Goal: Check status: Check status

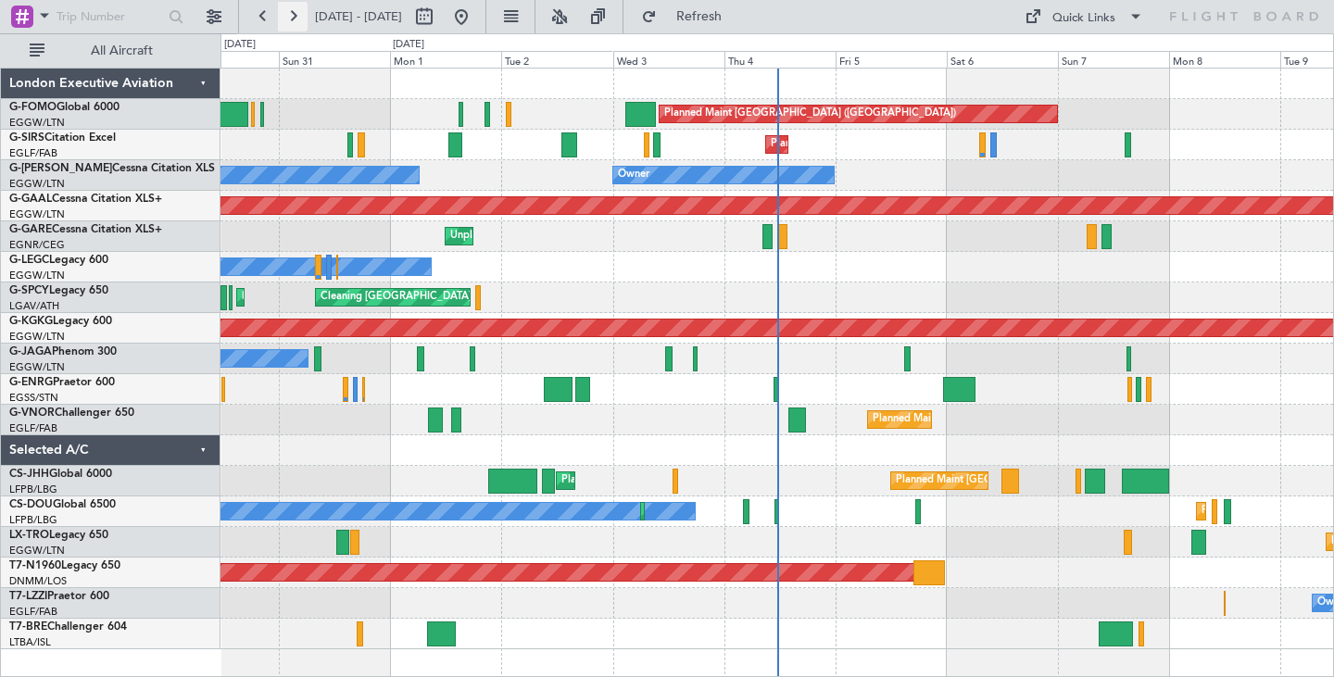
click at [295, 10] on button at bounding box center [293, 17] width 30 height 30
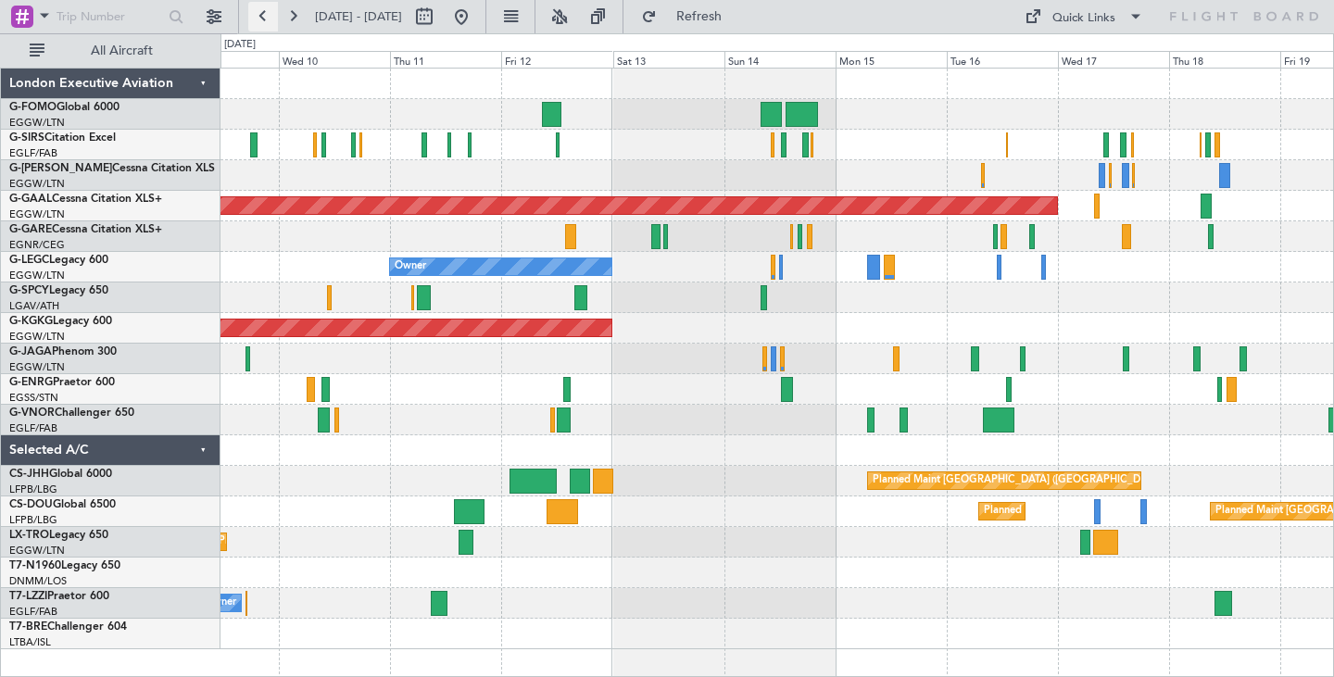
click at [263, 16] on button at bounding box center [263, 17] width 30 height 30
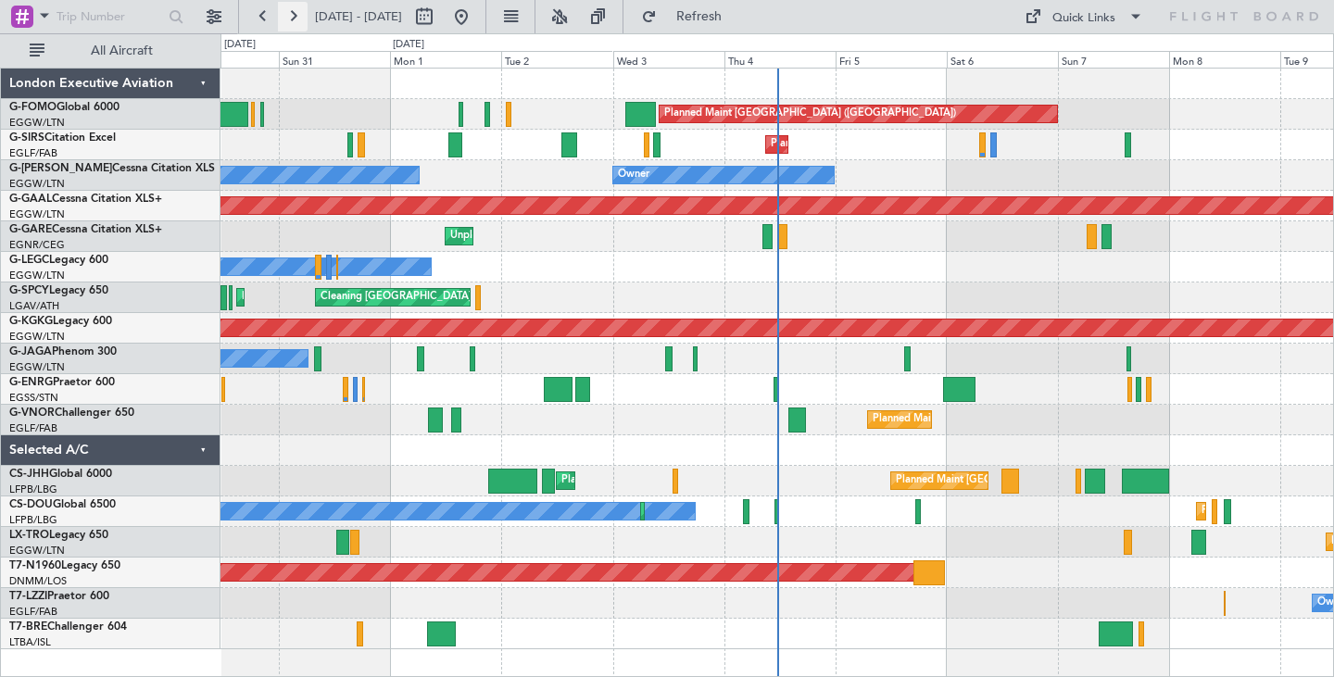
click at [288, 19] on button at bounding box center [293, 17] width 30 height 30
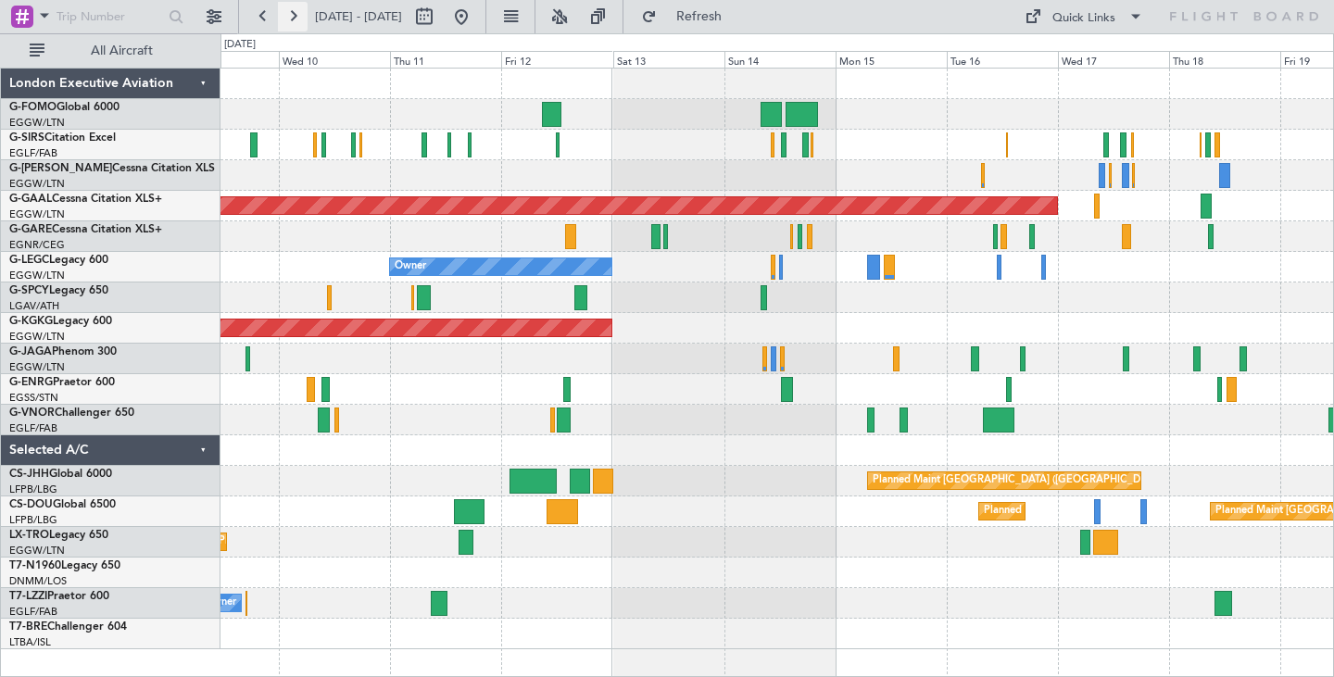
click at [288, 19] on button at bounding box center [293, 17] width 30 height 30
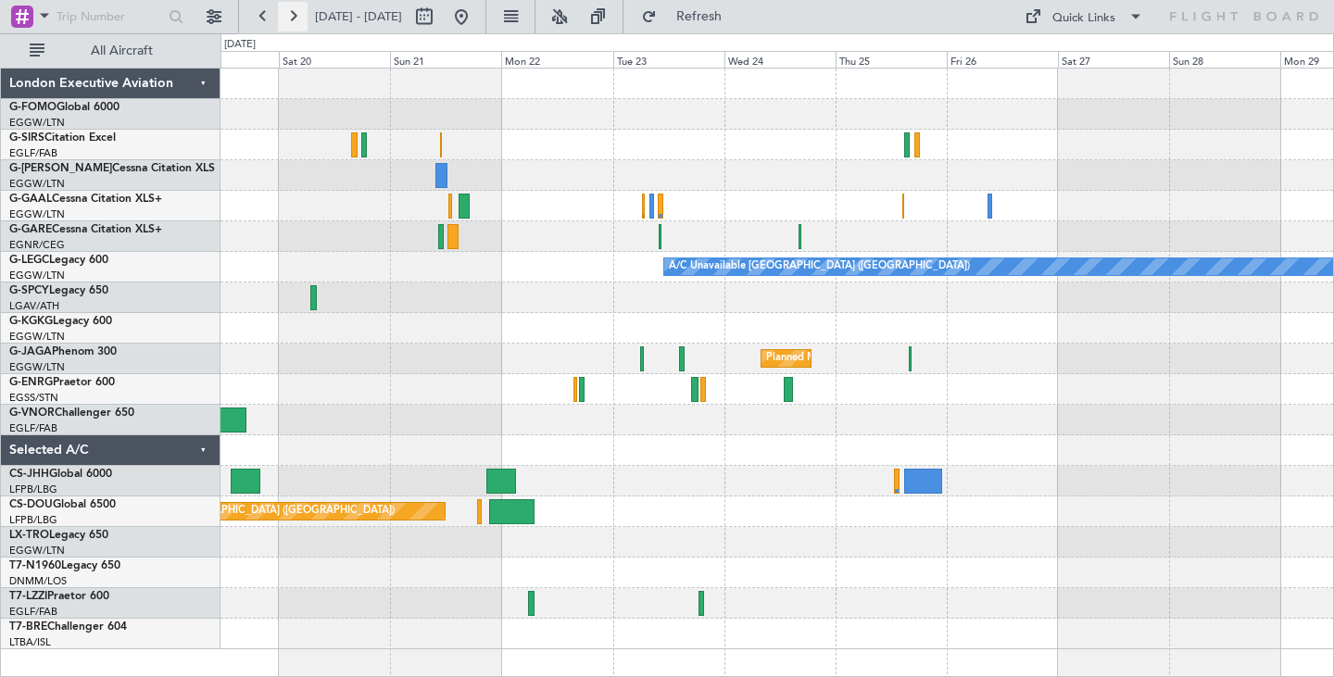
click at [288, 19] on button at bounding box center [293, 17] width 30 height 30
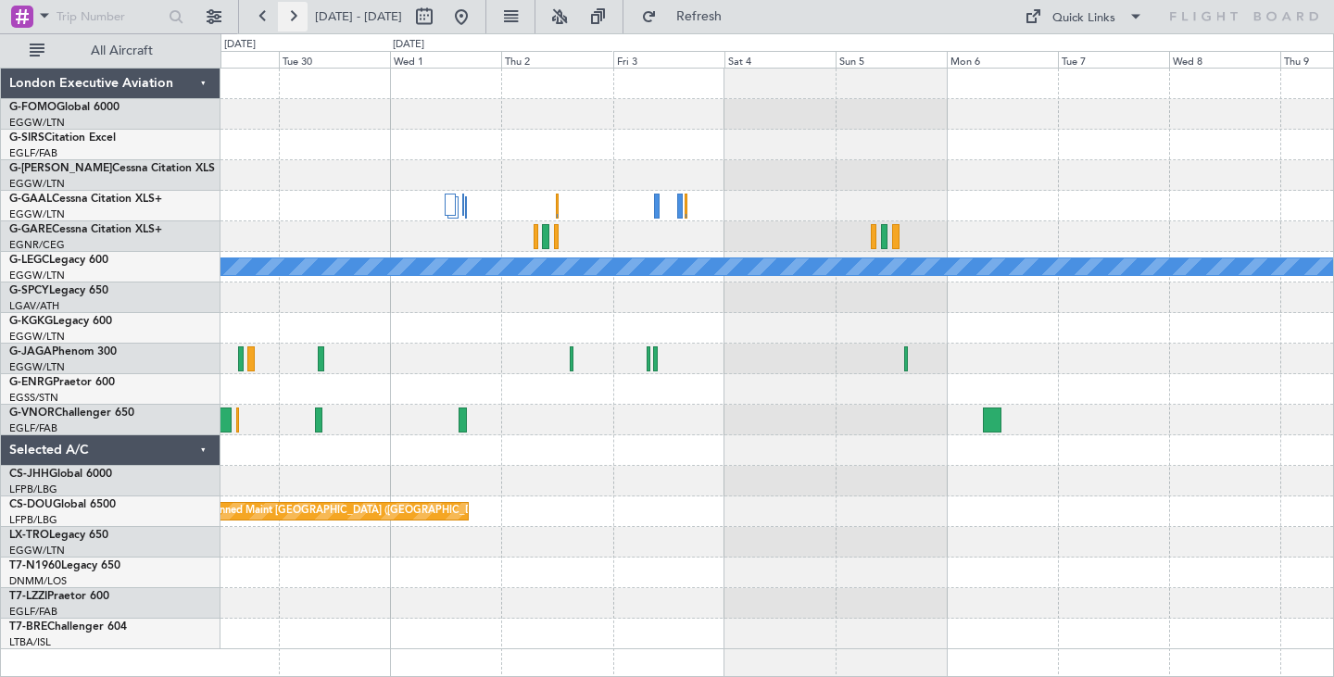
click at [288, 19] on button at bounding box center [293, 17] width 30 height 30
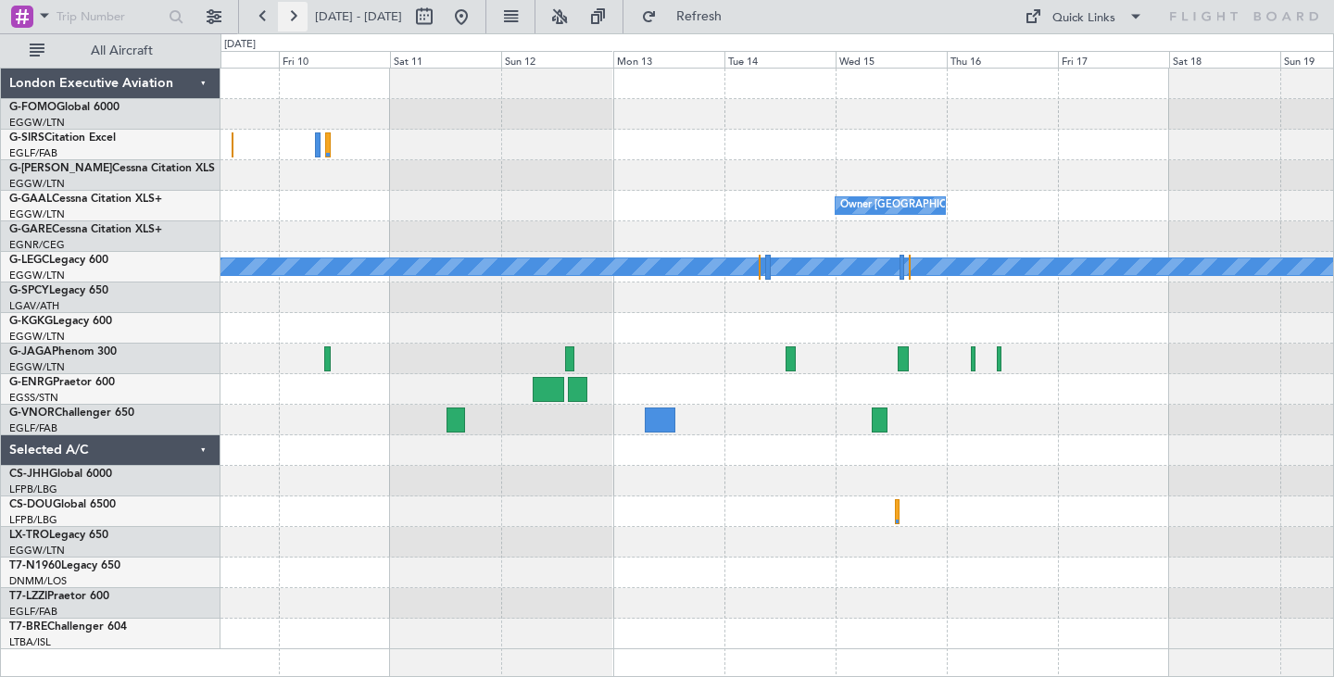
click at [288, 19] on button at bounding box center [293, 17] width 30 height 30
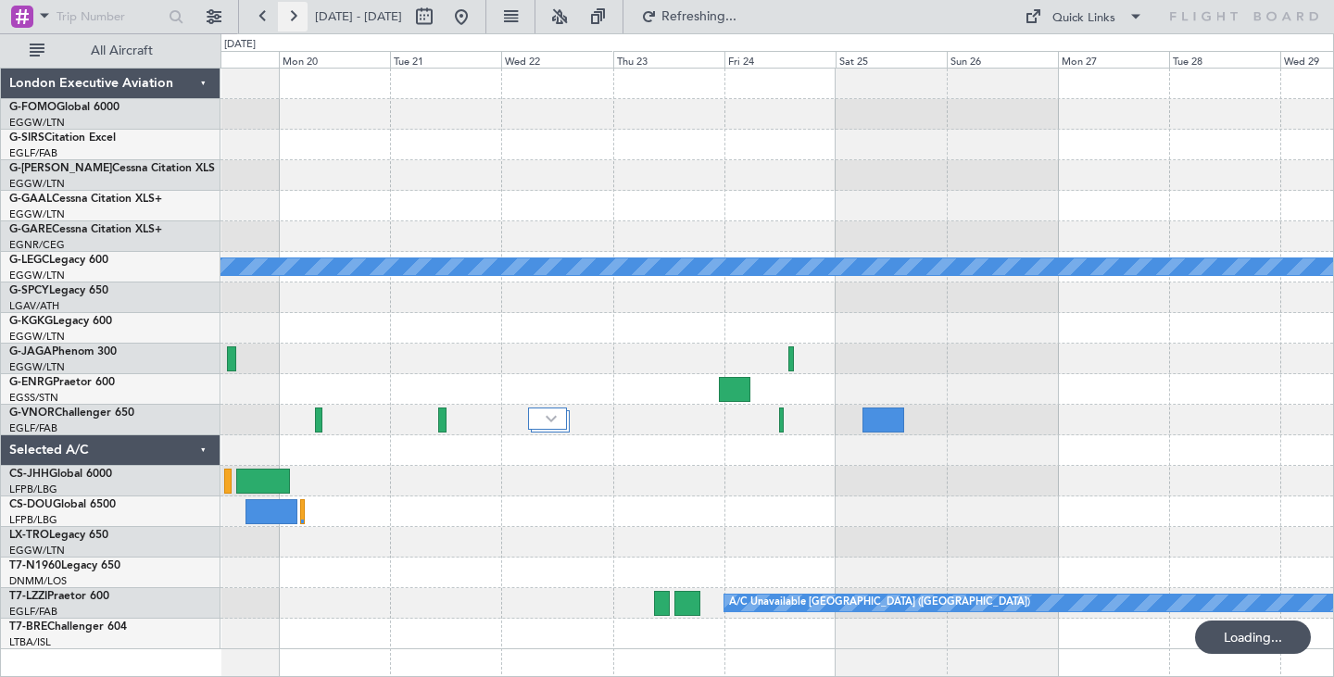
click at [288, 19] on button at bounding box center [293, 17] width 30 height 30
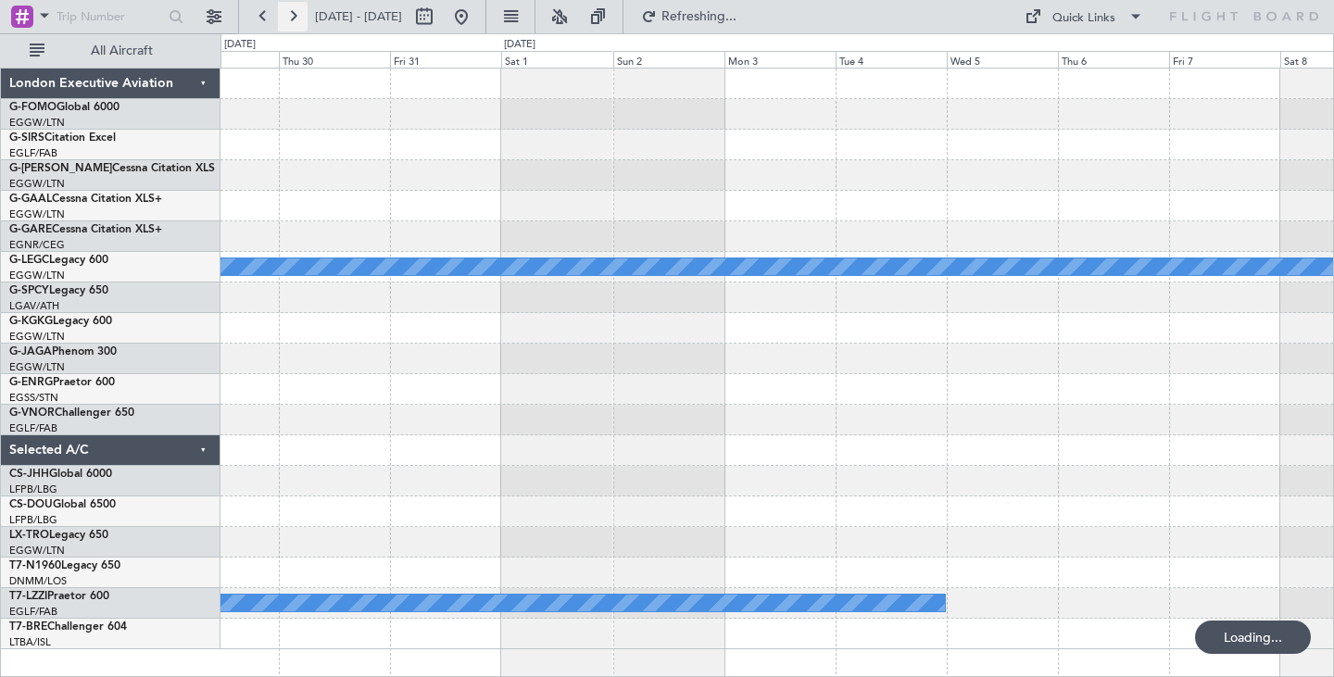
click at [288, 19] on button at bounding box center [293, 17] width 30 height 30
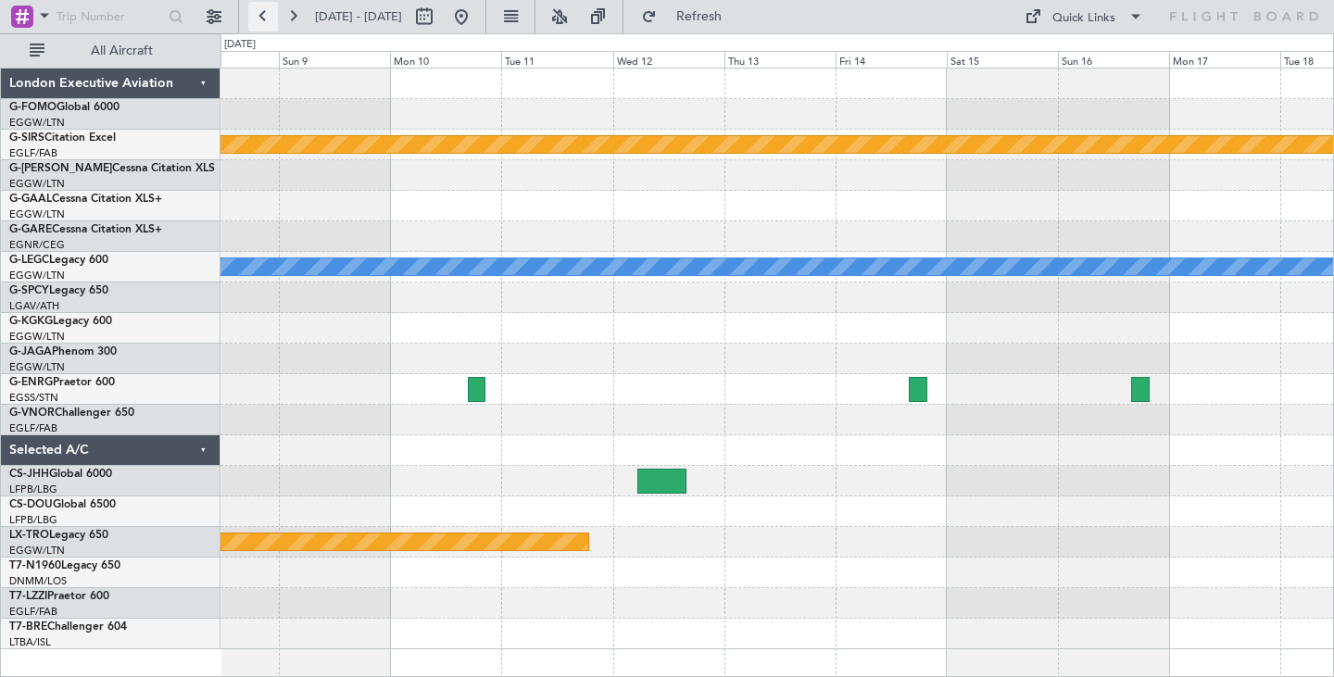
click at [267, 14] on button at bounding box center [263, 17] width 30 height 30
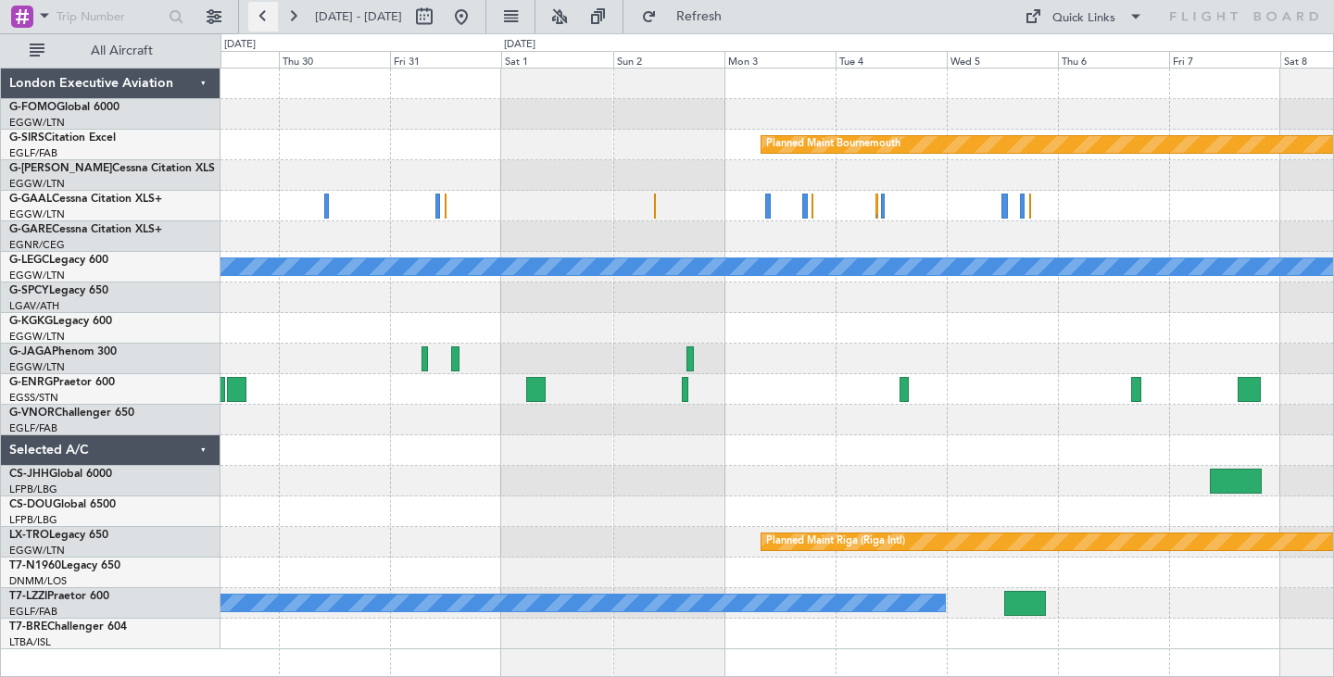
click at [267, 14] on button at bounding box center [263, 17] width 30 height 30
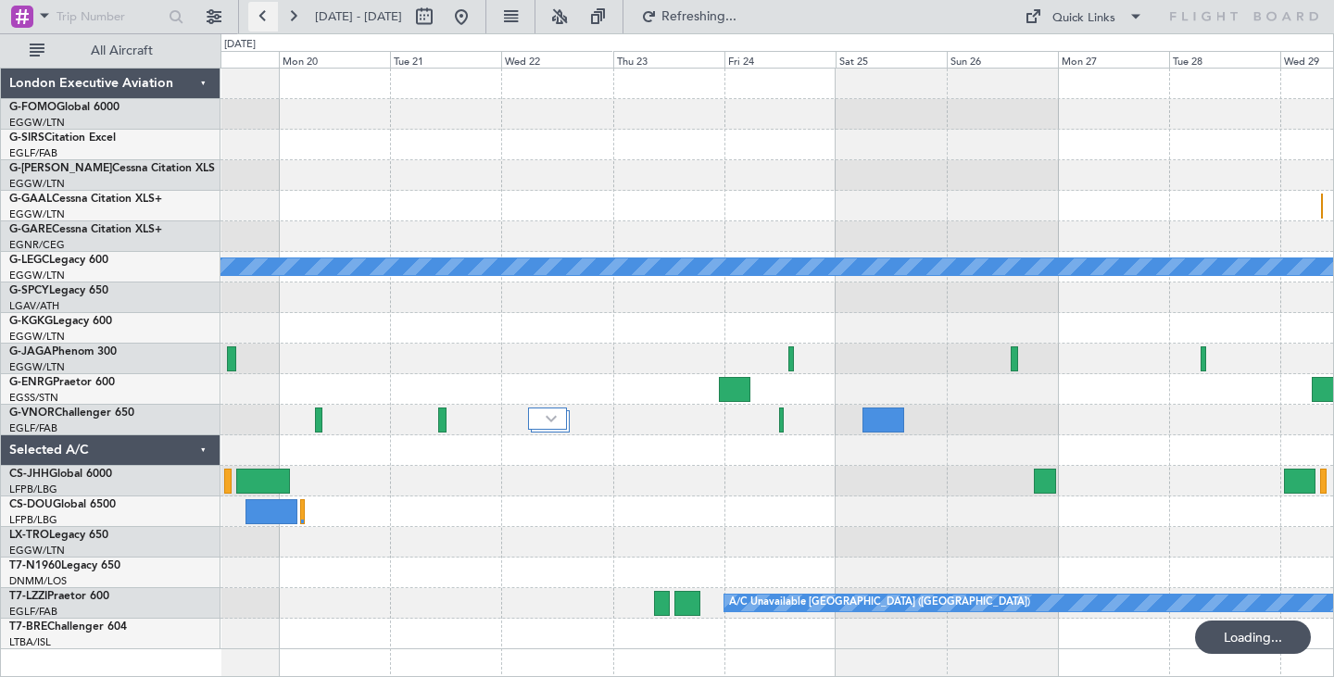
click at [267, 14] on button at bounding box center [263, 17] width 30 height 30
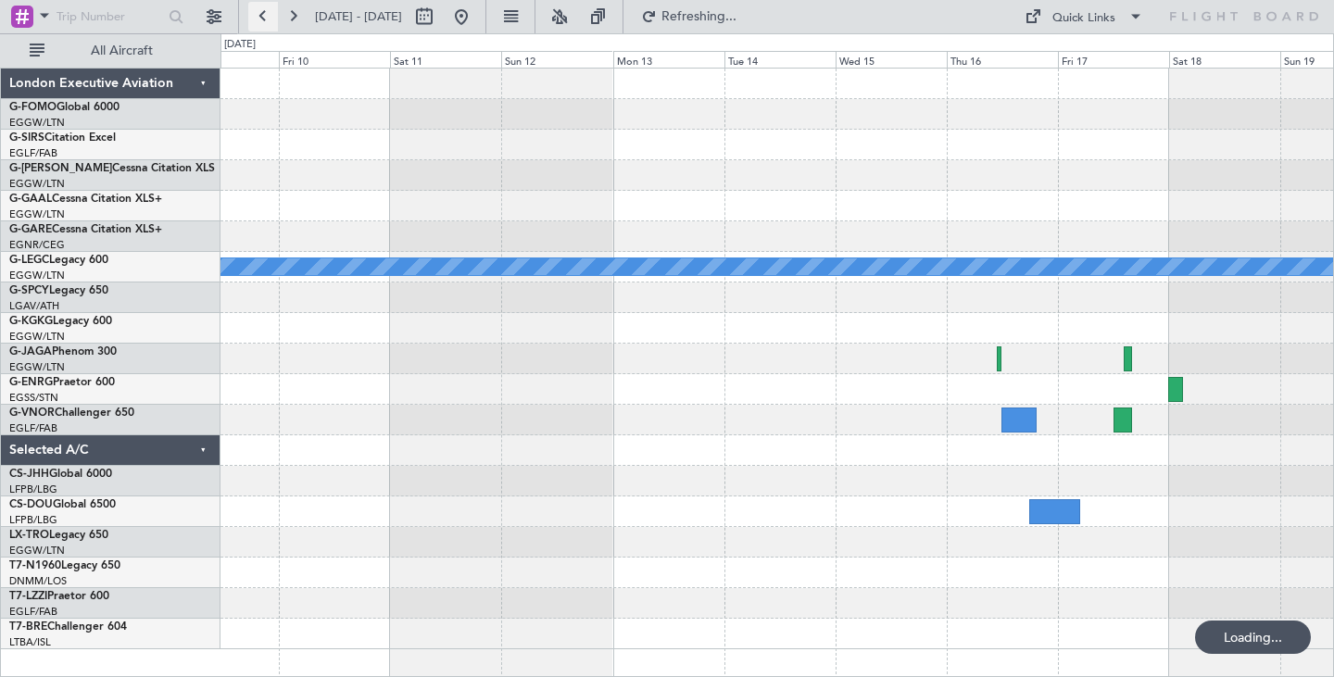
click at [267, 14] on button at bounding box center [263, 17] width 30 height 30
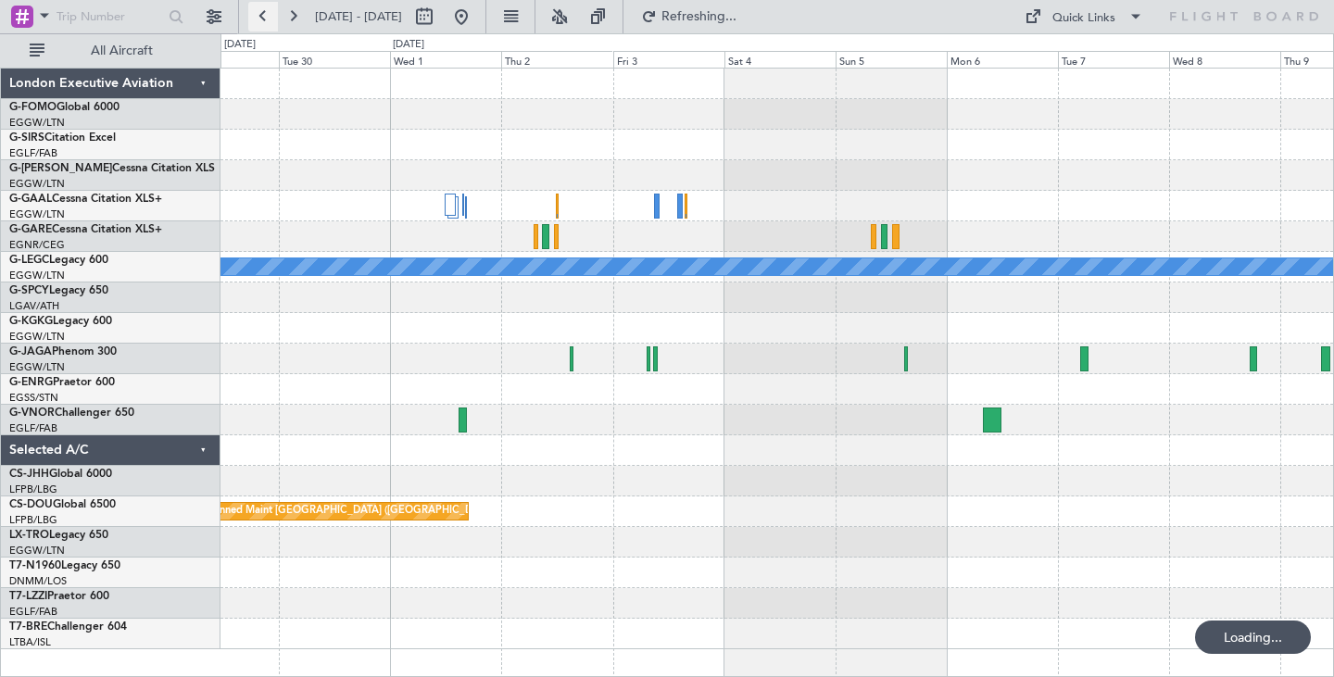
click at [267, 14] on button at bounding box center [263, 17] width 30 height 30
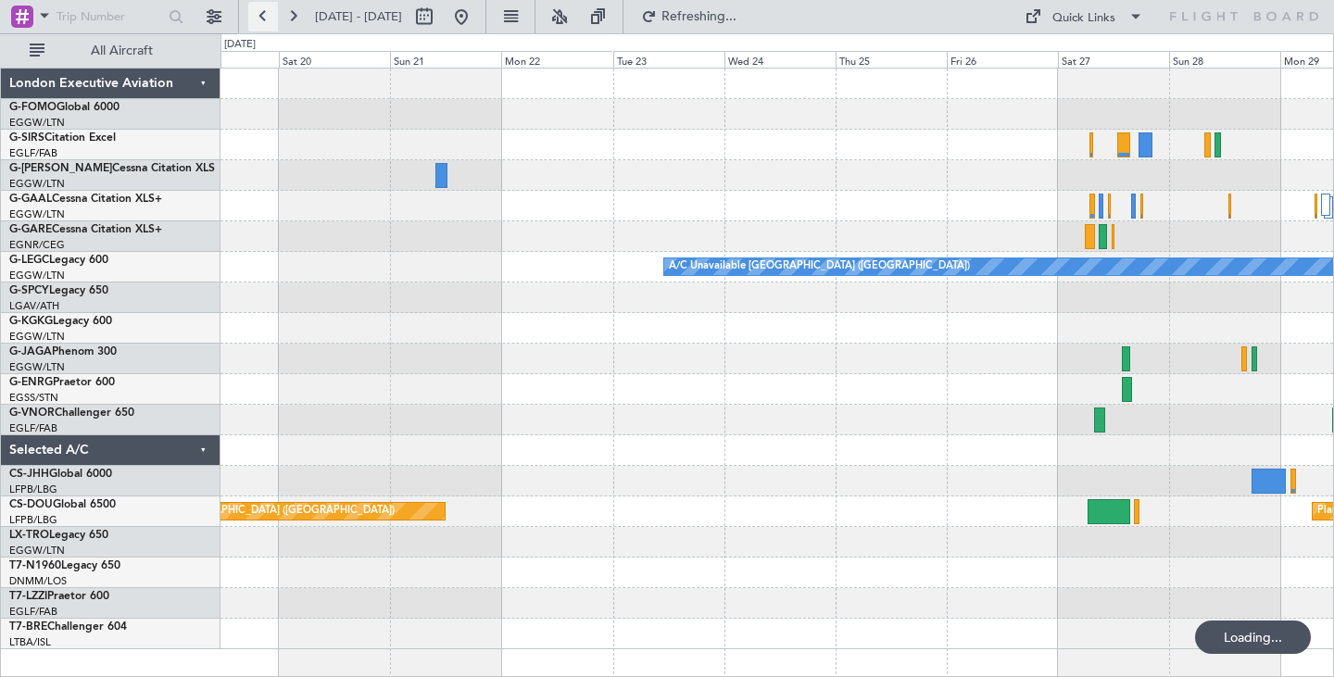
click at [267, 14] on button at bounding box center [263, 17] width 30 height 30
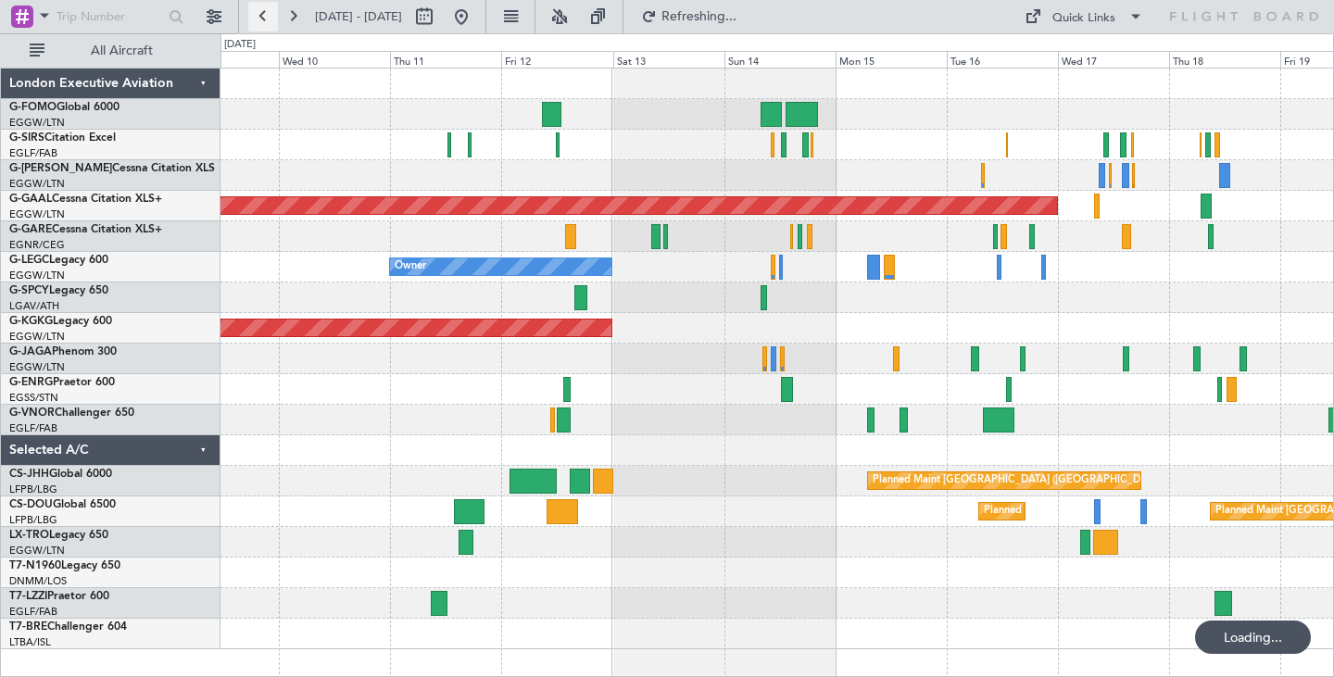
click at [267, 14] on button at bounding box center [263, 17] width 30 height 30
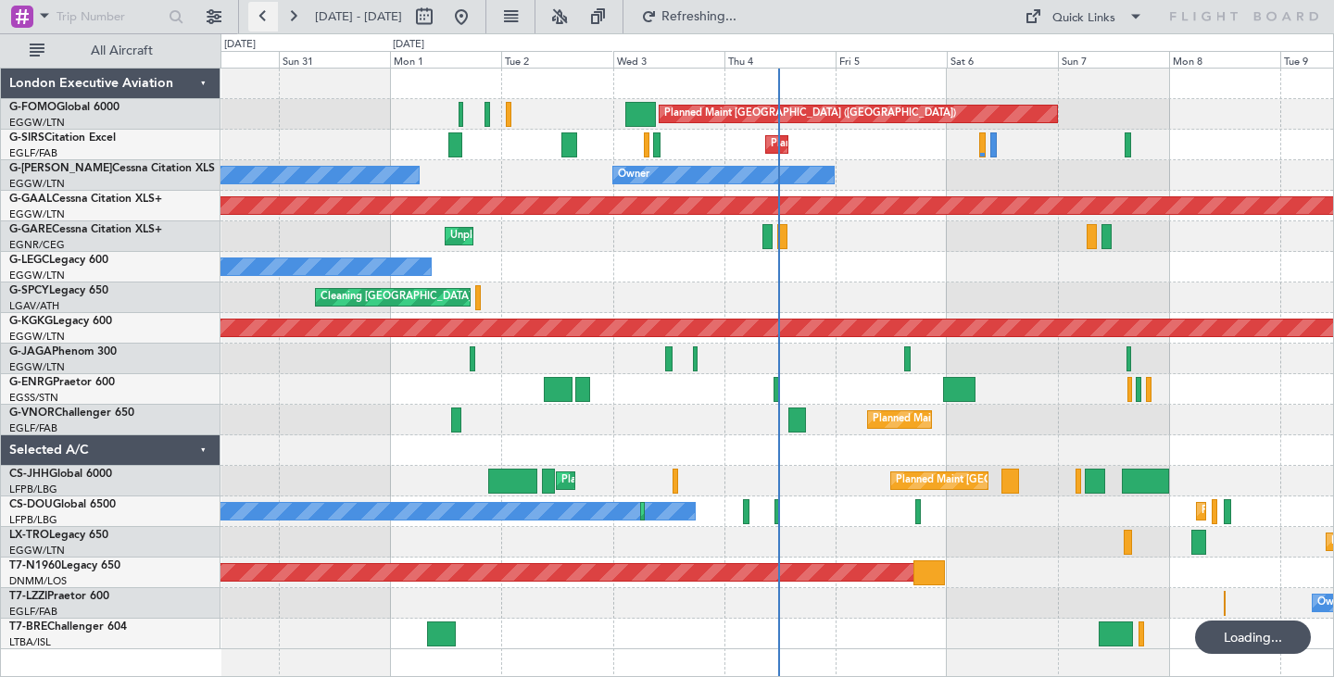
click at [267, 14] on button at bounding box center [263, 17] width 30 height 30
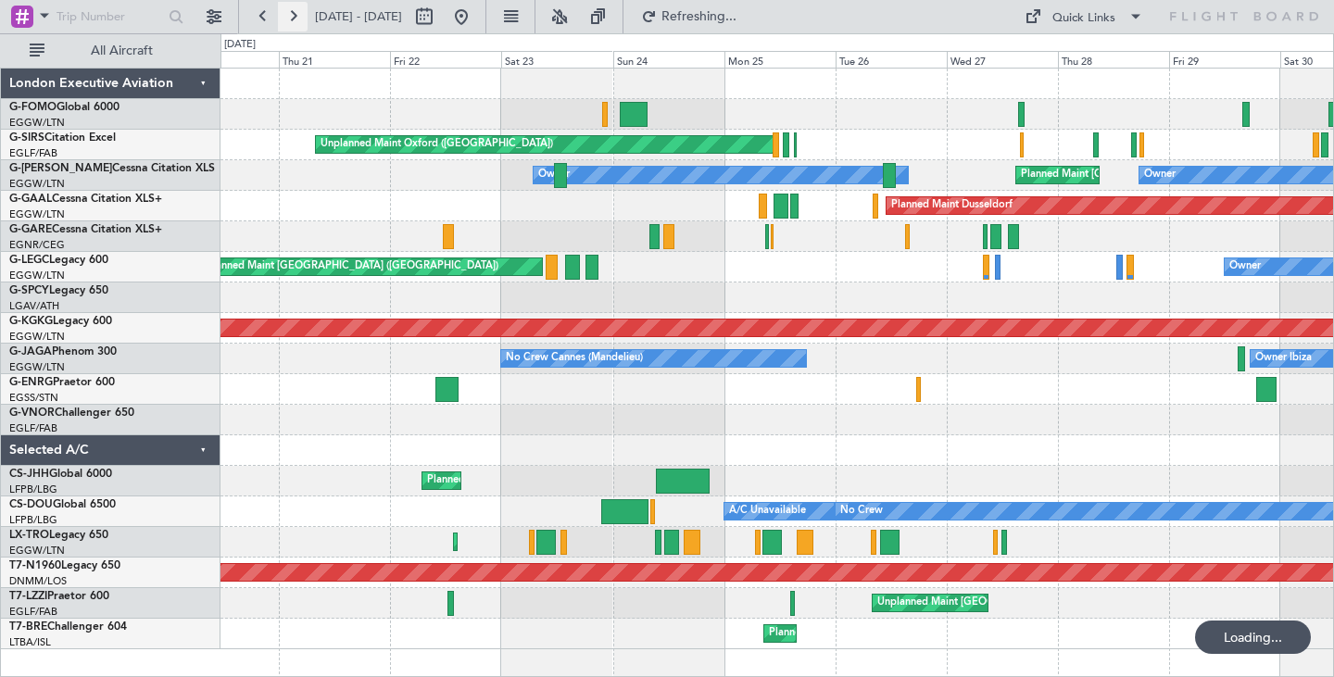
click at [288, 15] on button at bounding box center [293, 17] width 30 height 30
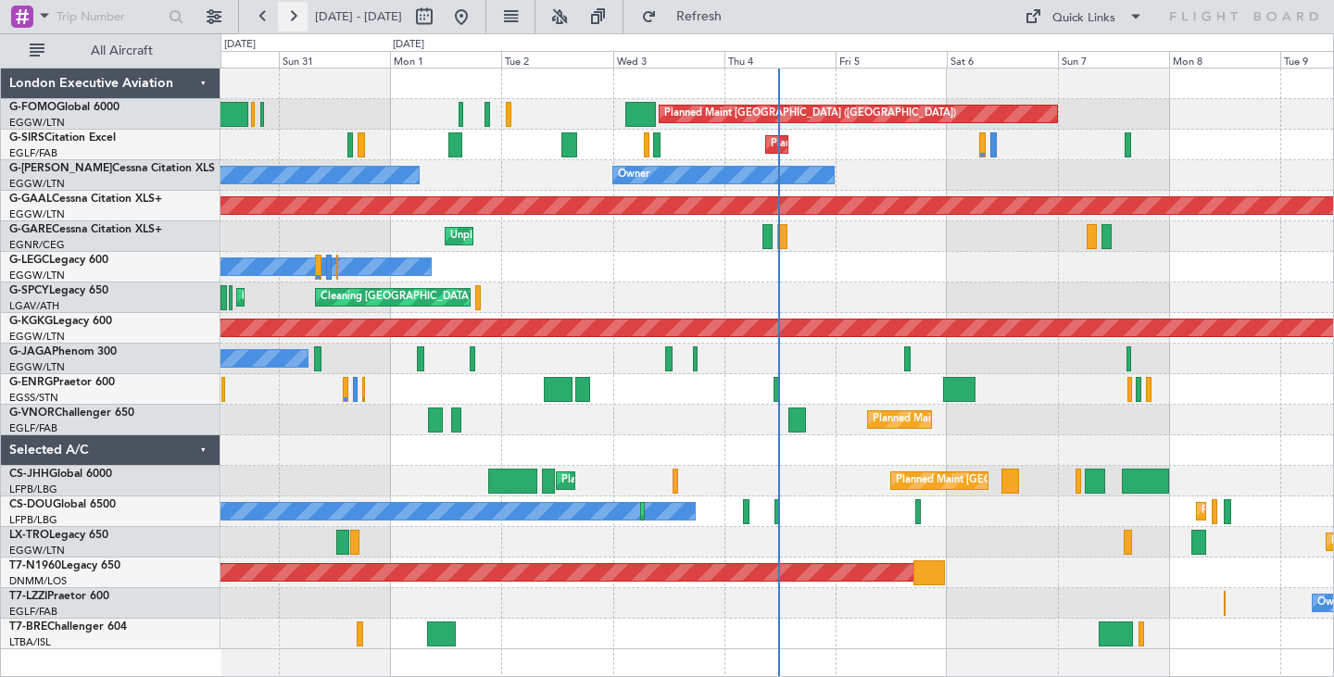
click at [297, 15] on button at bounding box center [293, 17] width 30 height 30
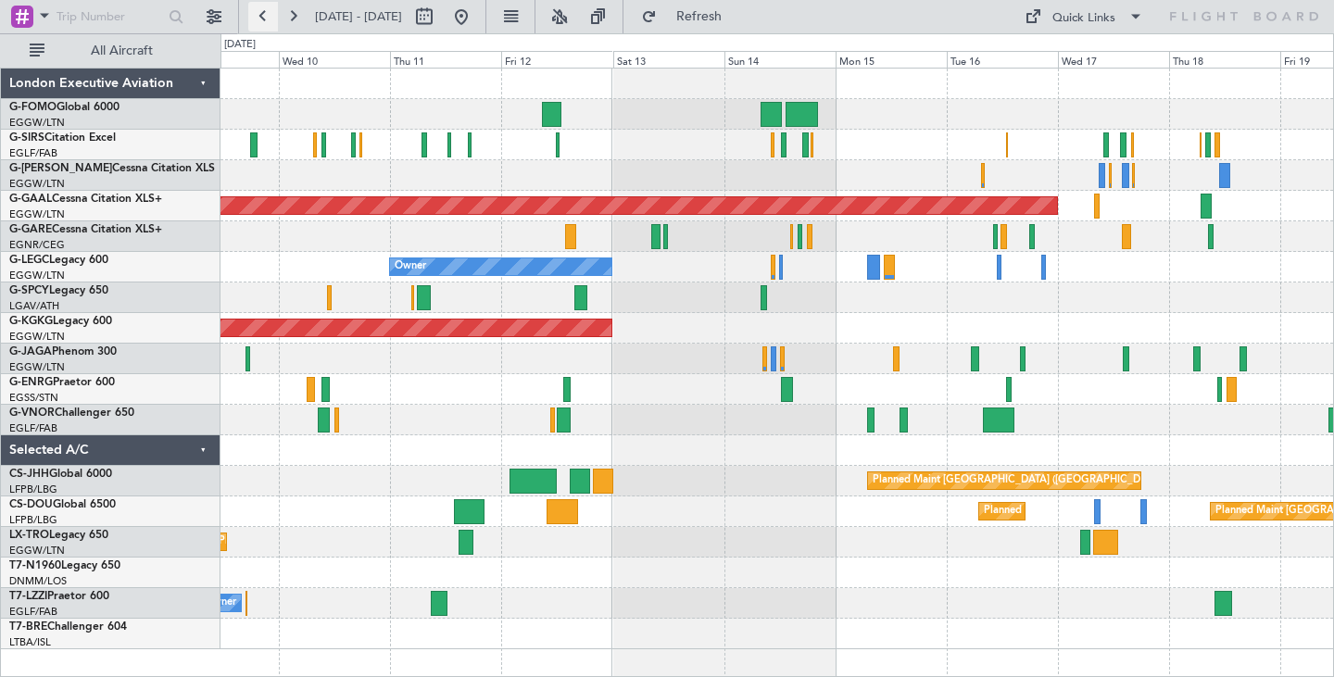
click at [268, 14] on button at bounding box center [263, 17] width 30 height 30
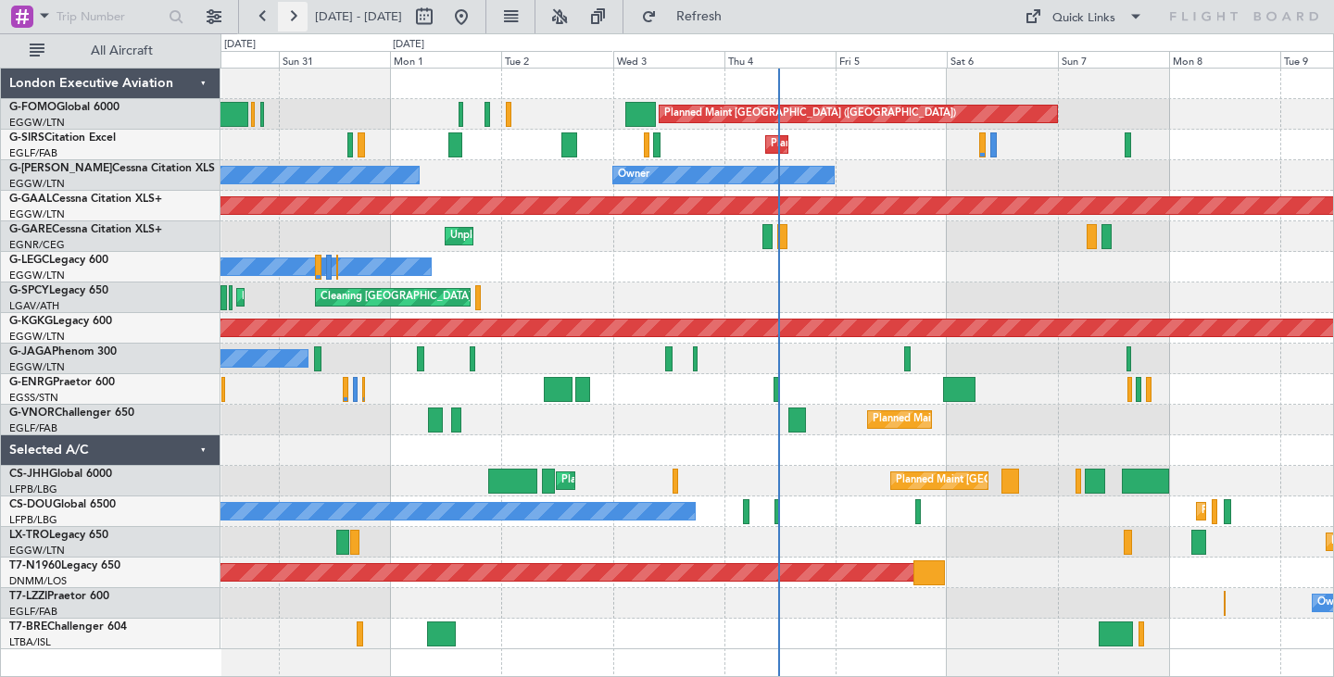
click at [289, 13] on button at bounding box center [293, 17] width 30 height 30
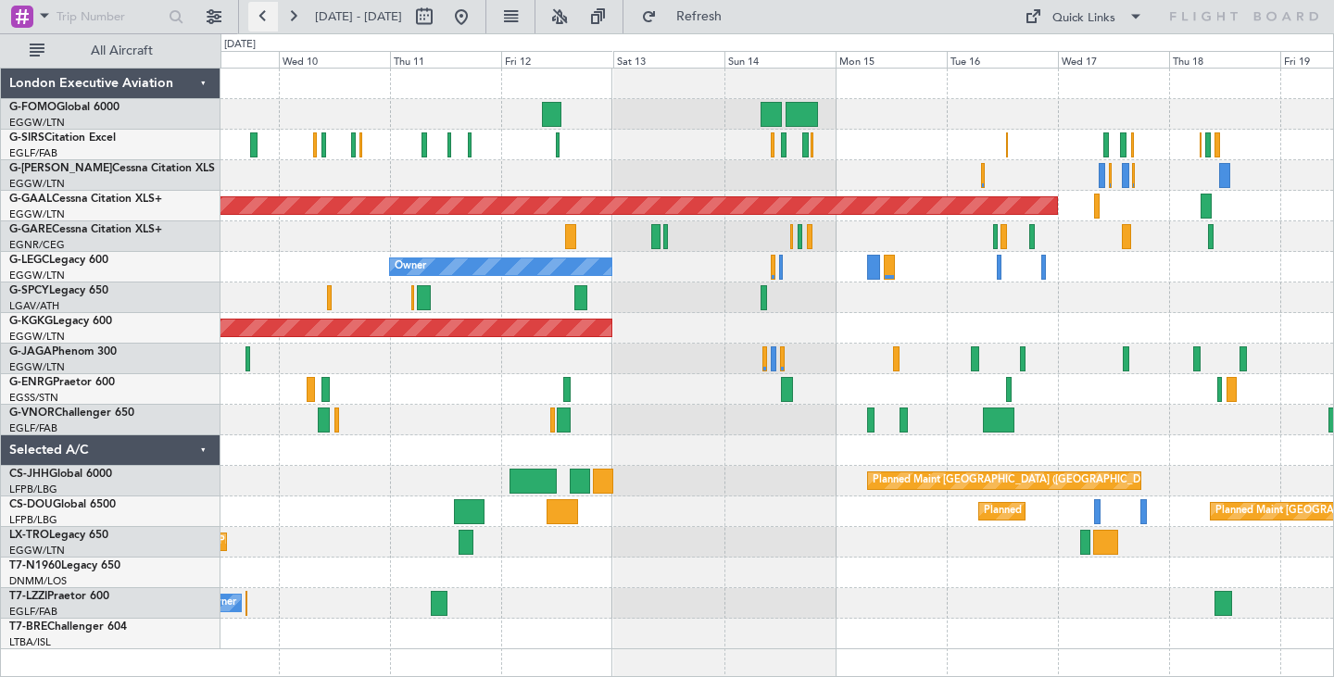
click at [258, 14] on button at bounding box center [263, 17] width 30 height 30
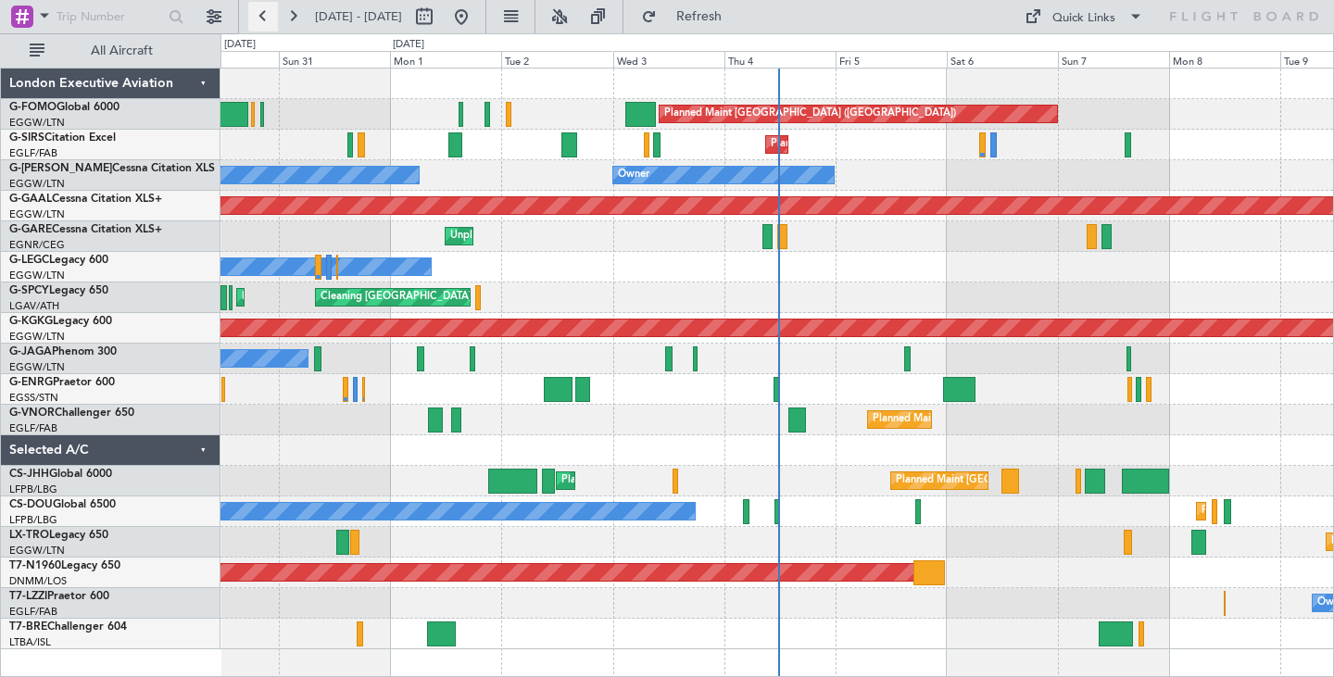
click at [258, 14] on button at bounding box center [263, 17] width 30 height 30
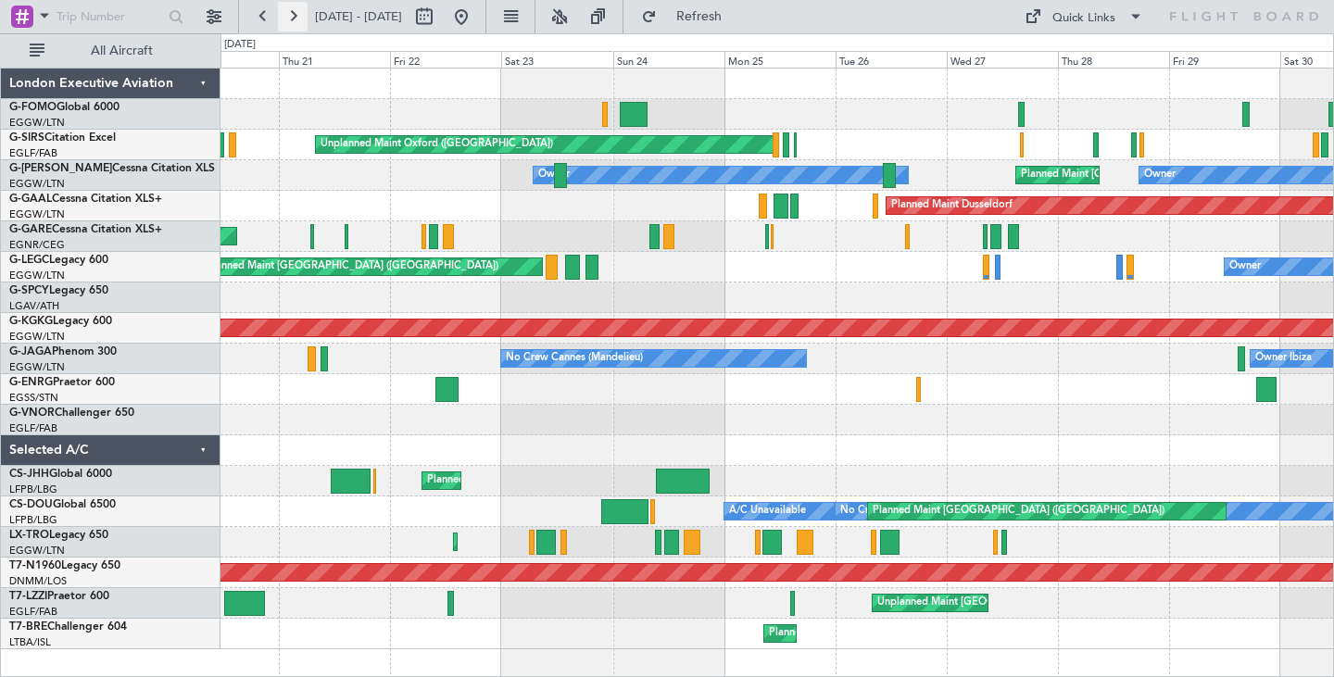
click at [297, 14] on button at bounding box center [293, 17] width 30 height 30
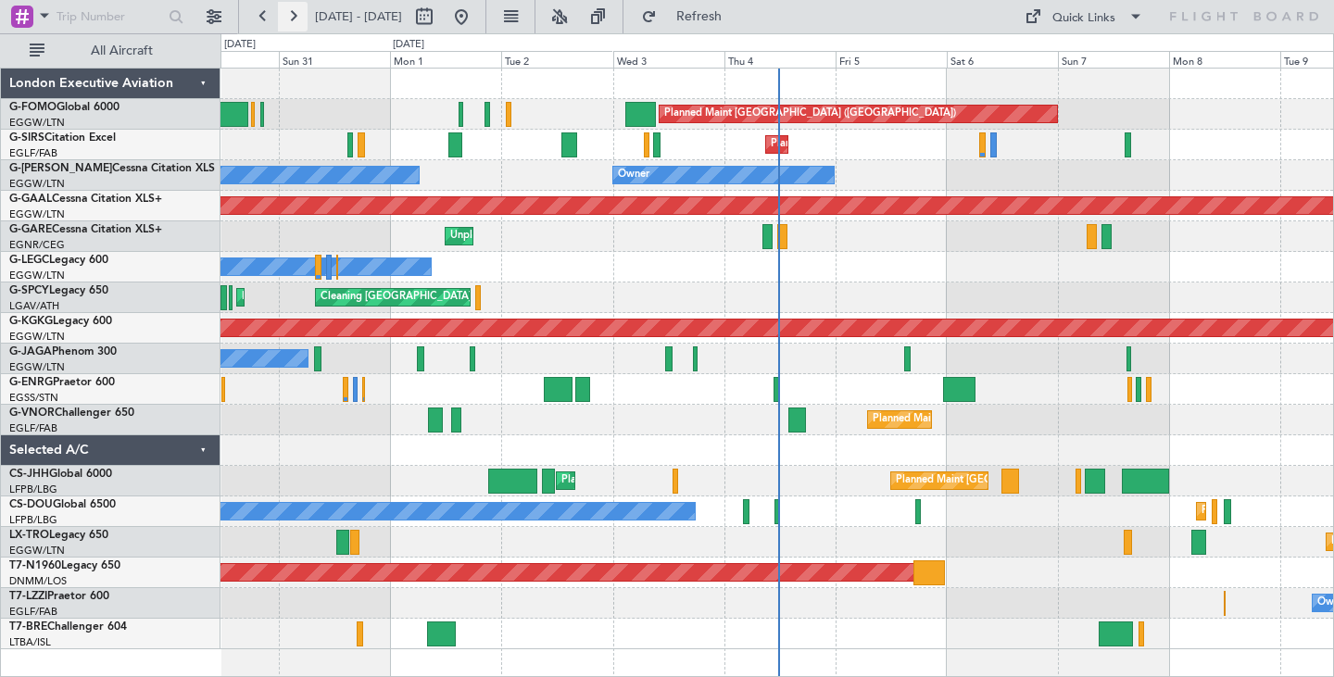
click at [294, 16] on button at bounding box center [293, 17] width 30 height 30
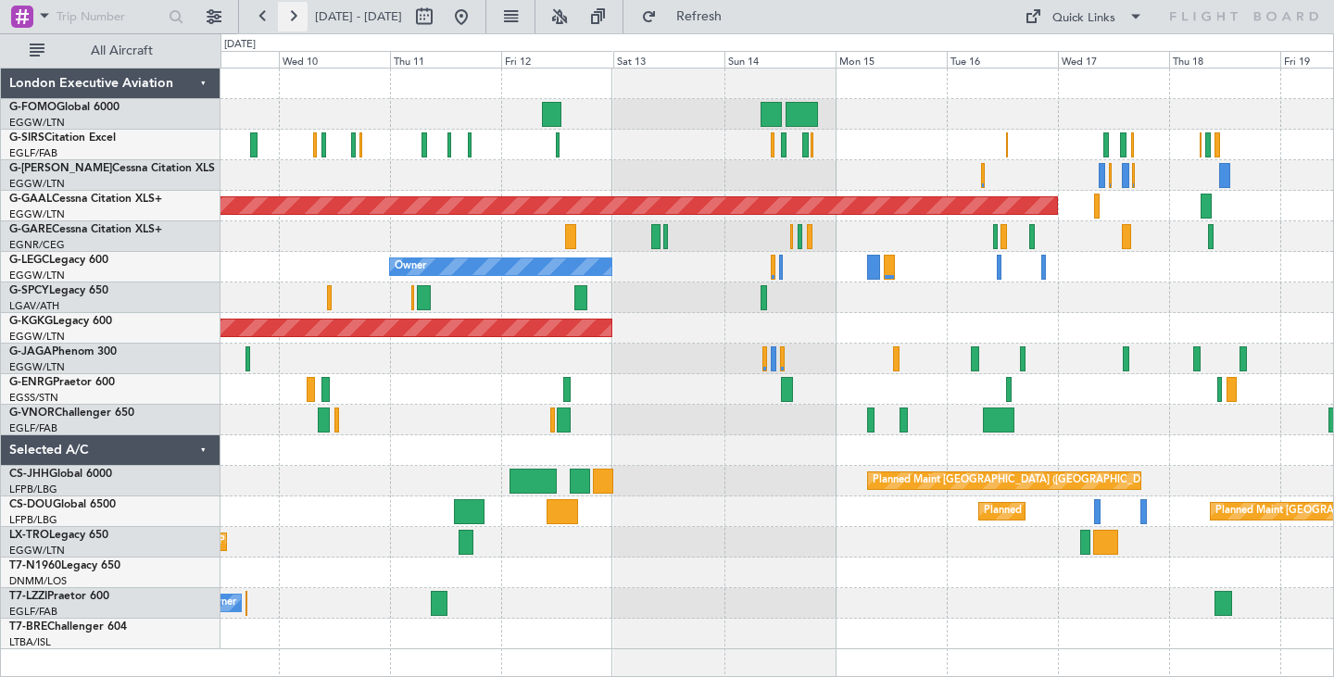
click at [294, 9] on button at bounding box center [293, 17] width 30 height 30
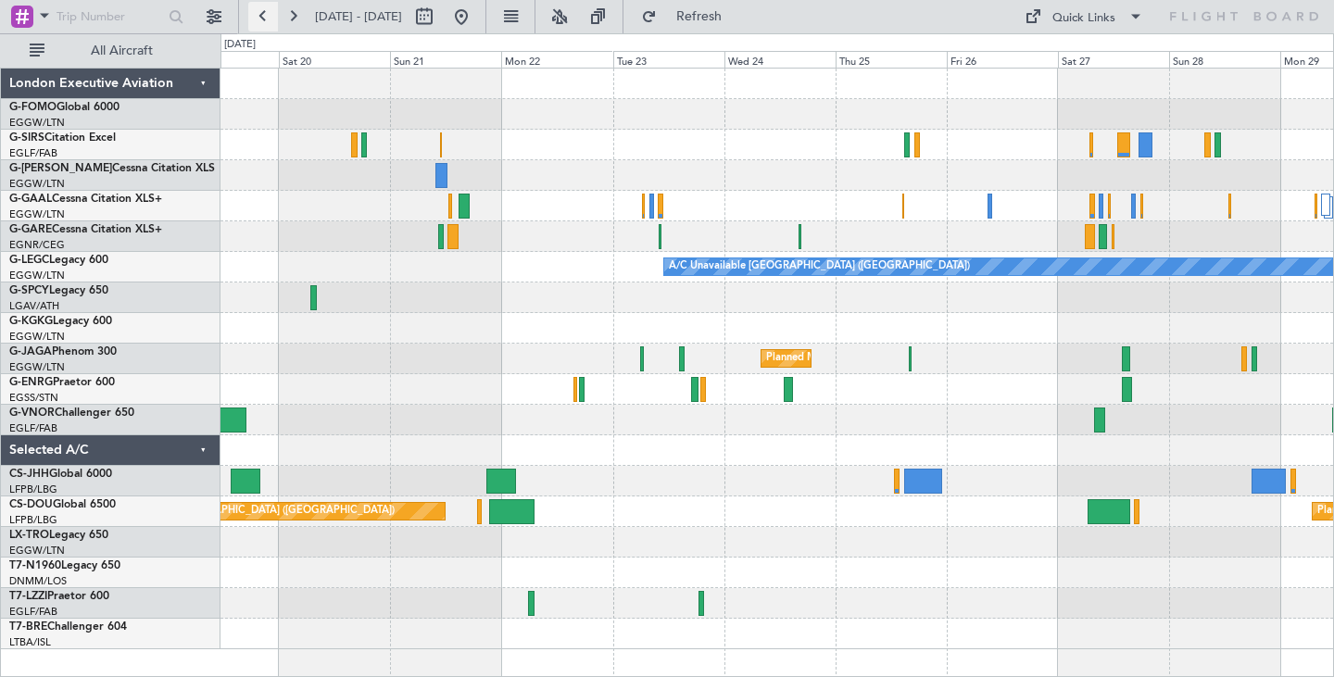
click at [258, 15] on button at bounding box center [263, 17] width 30 height 30
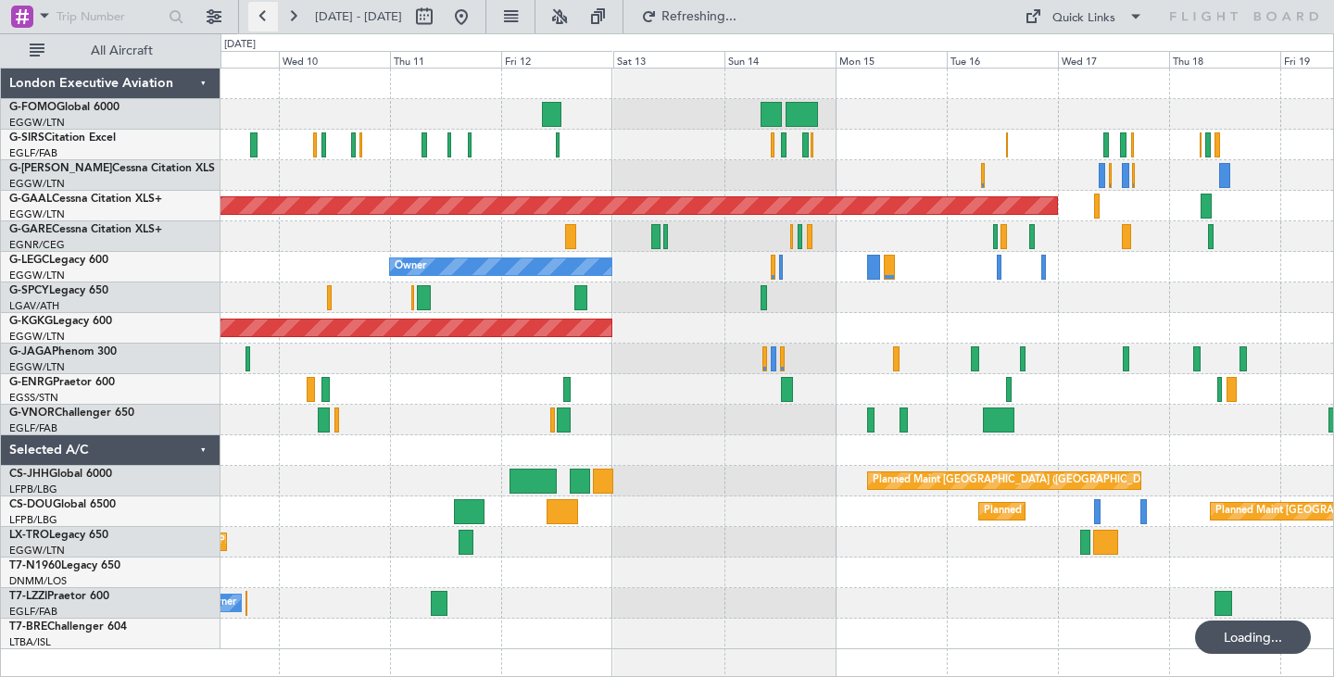
click at [258, 15] on button at bounding box center [263, 17] width 30 height 30
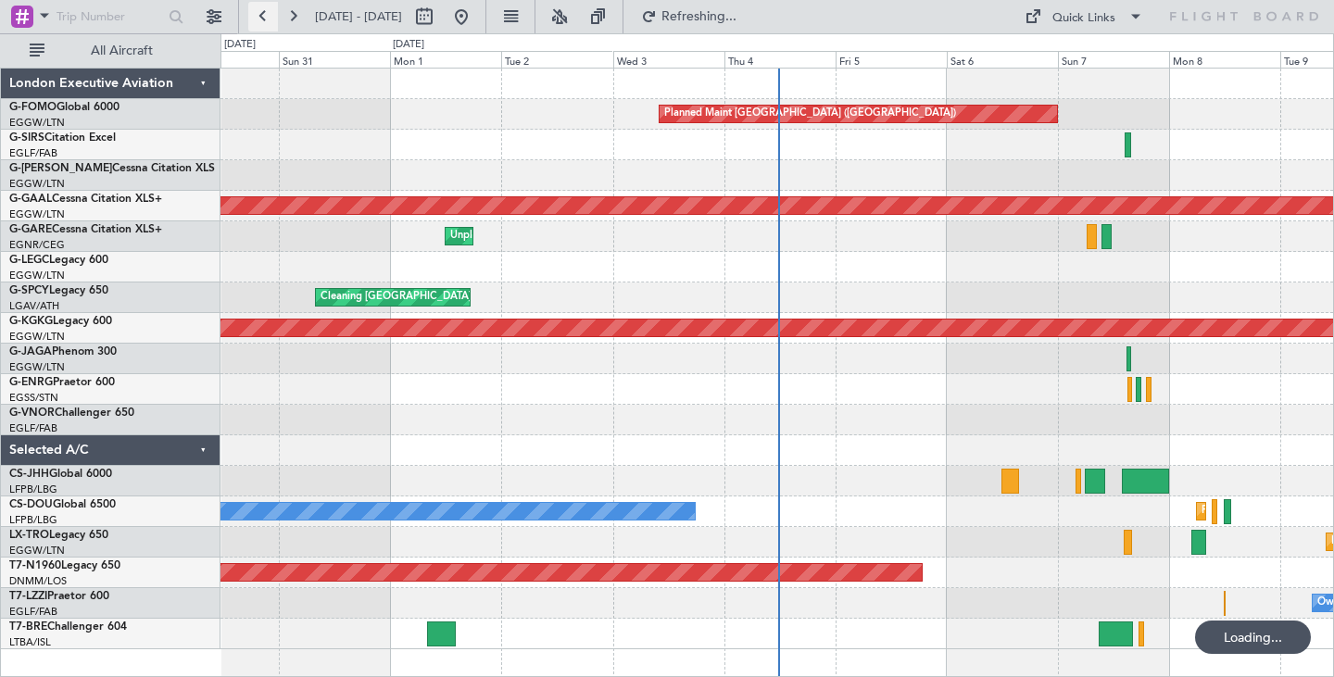
click at [258, 16] on button at bounding box center [263, 17] width 30 height 30
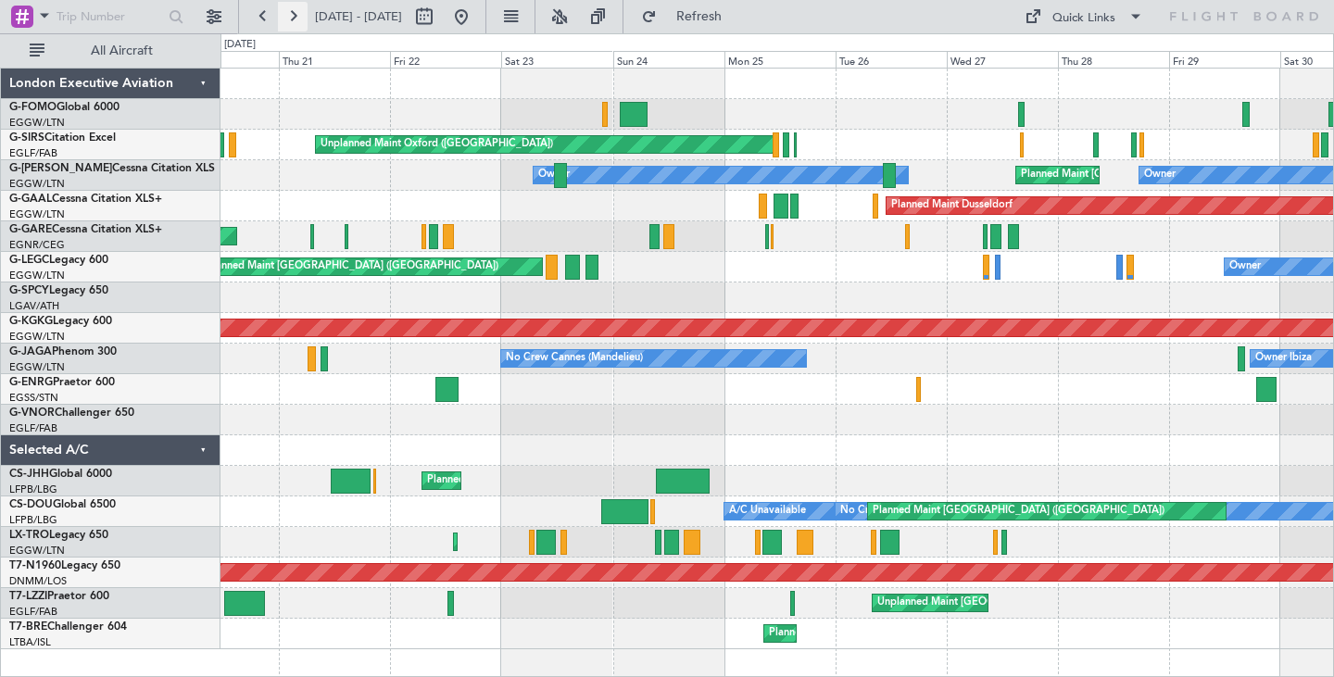
click at [287, 15] on button at bounding box center [293, 17] width 30 height 30
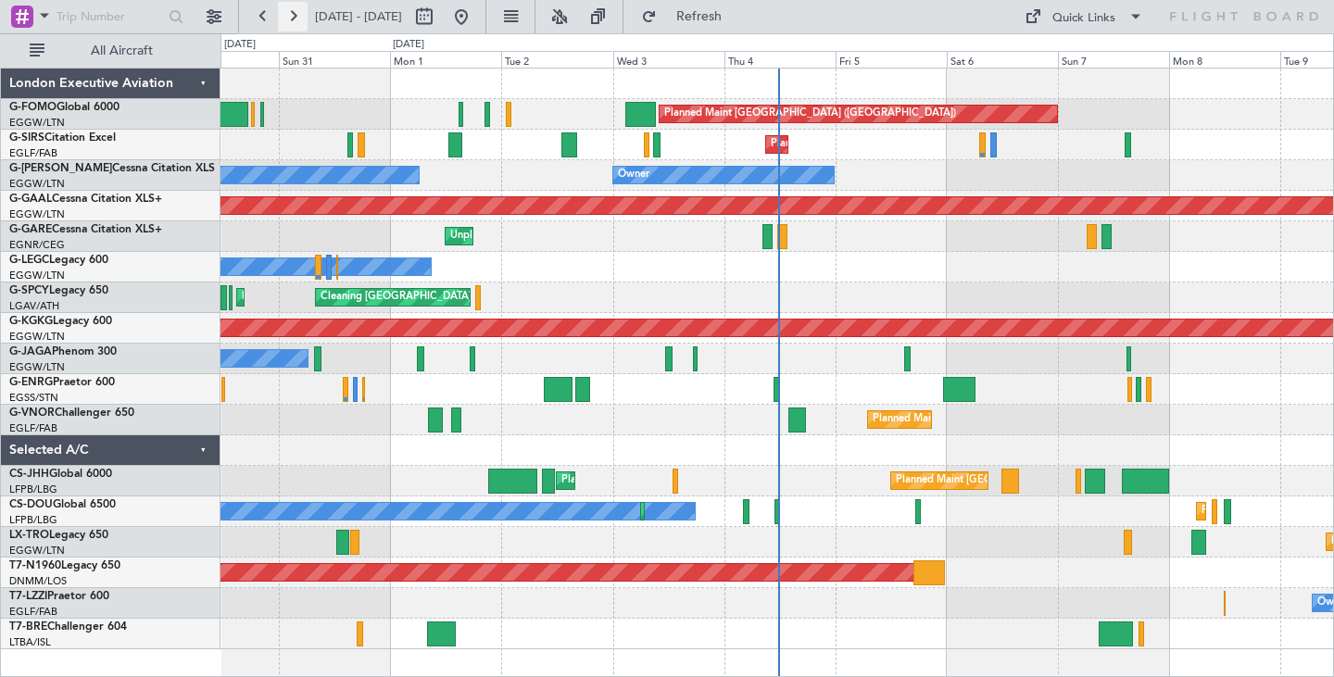
click at [299, 6] on button at bounding box center [293, 17] width 30 height 30
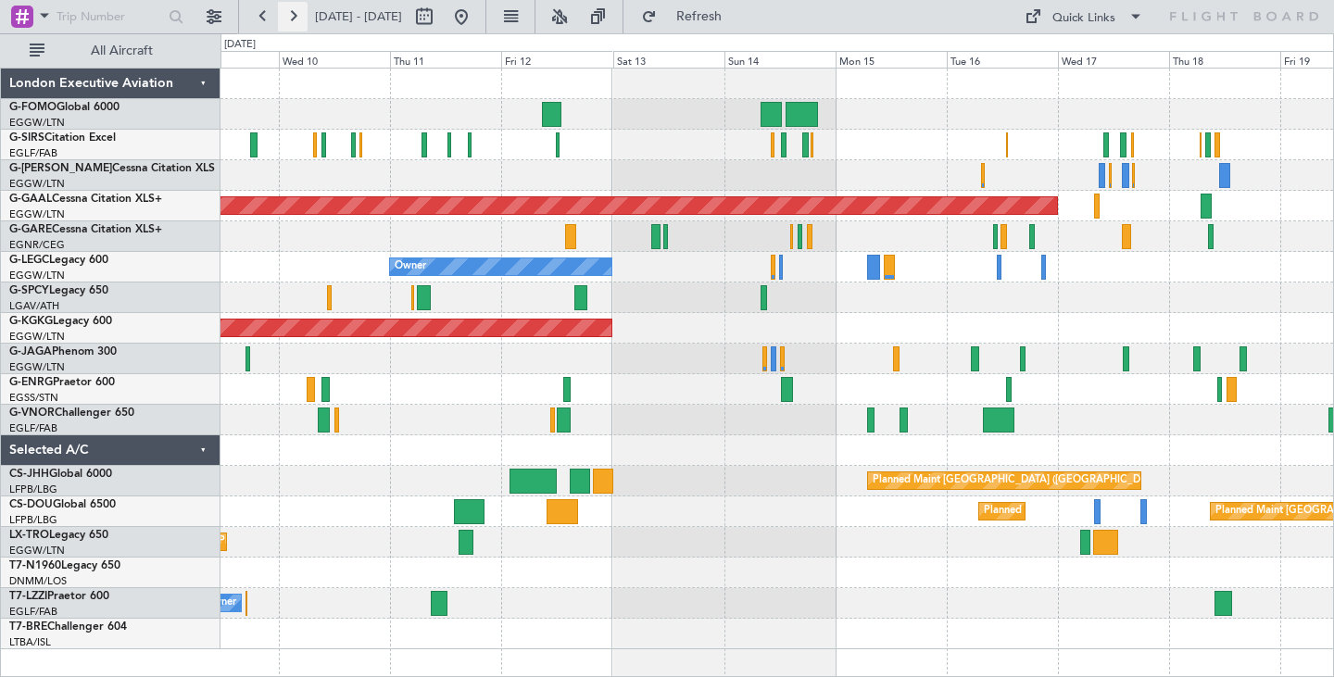
click at [289, 12] on button at bounding box center [293, 17] width 30 height 30
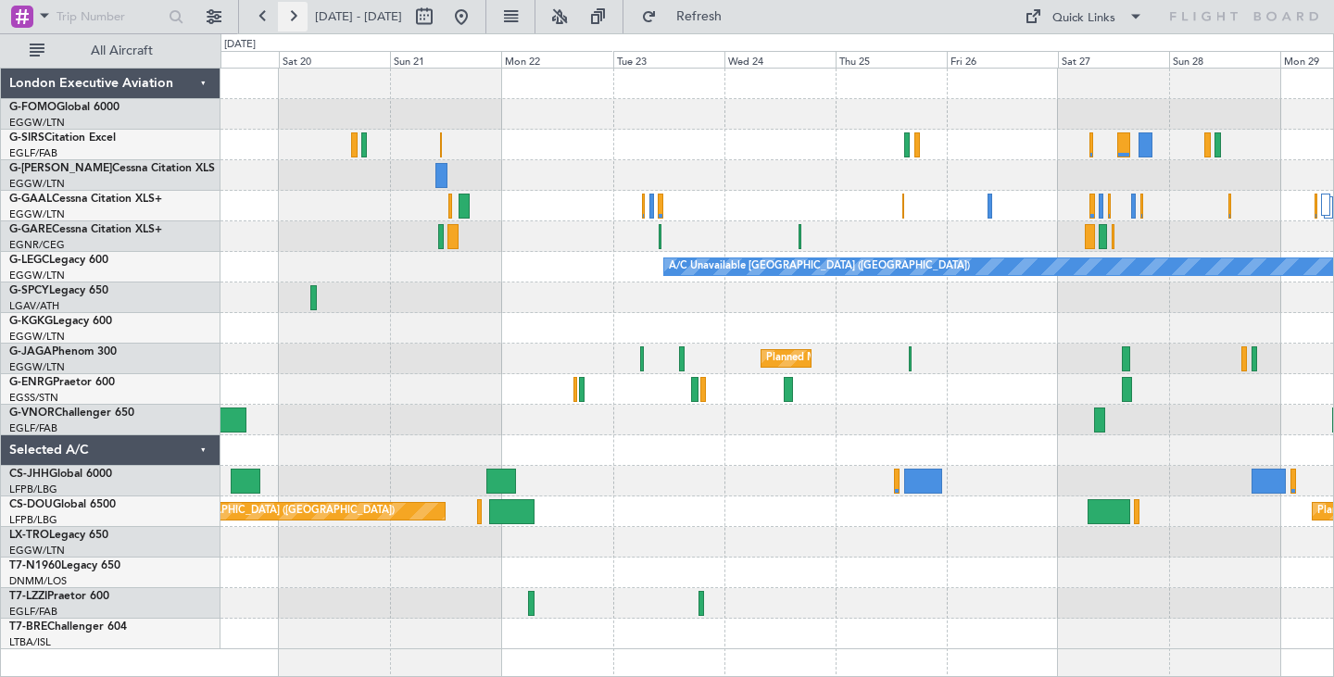
click at [295, 16] on button at bounding box center [293, 17] width 30 height 30
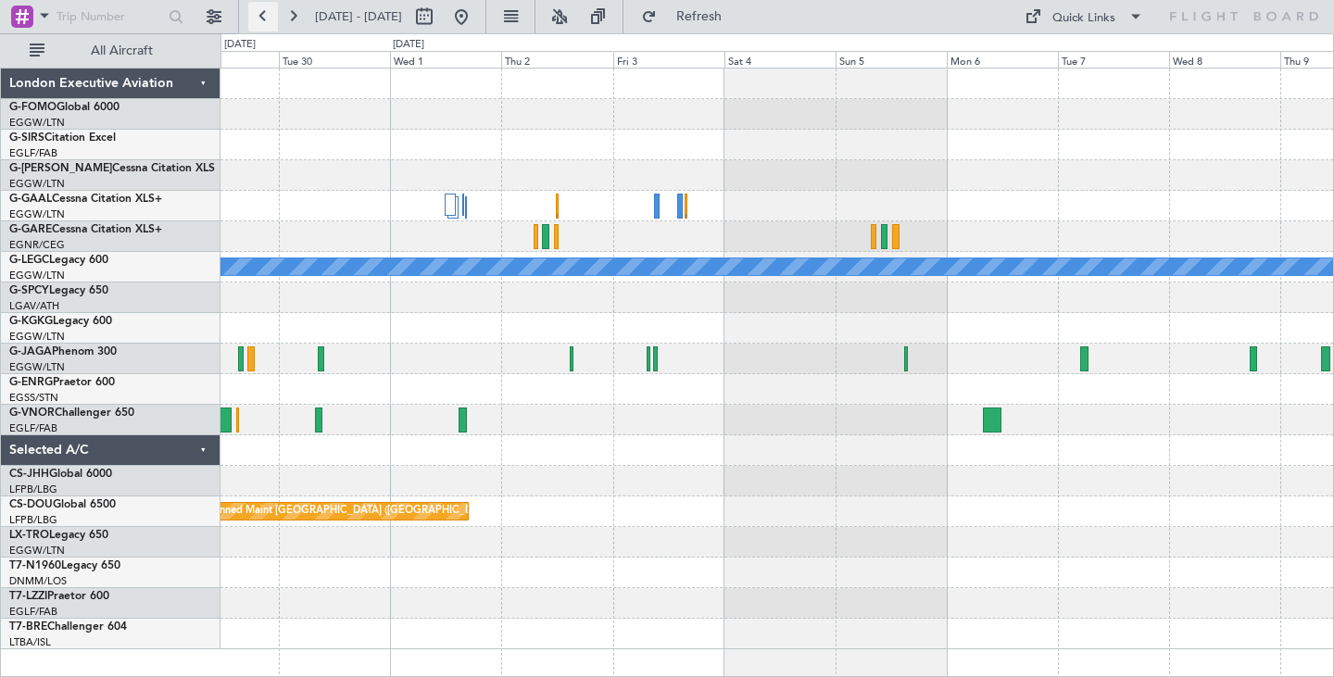
click at [270, 13] on button at bounding box center [263, 17] width 30 height 30
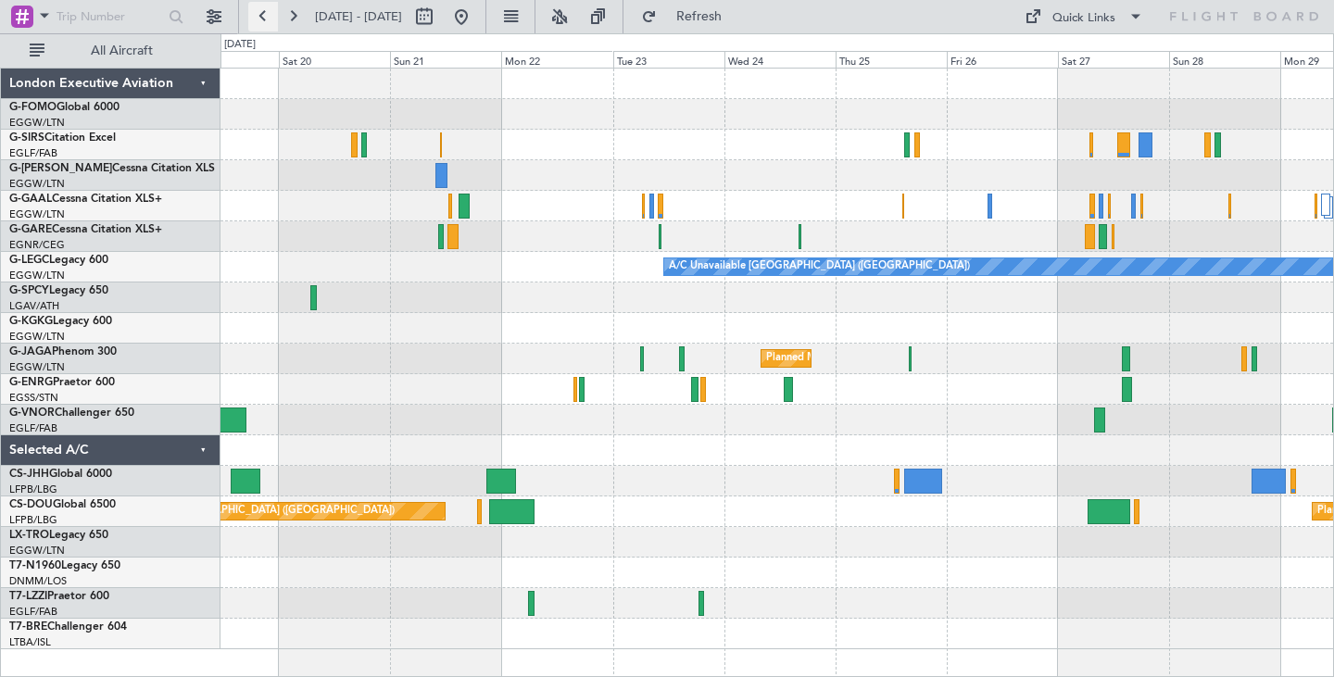
click at [270, 13] on button at bounding box center [263, 17] width 30 height 30
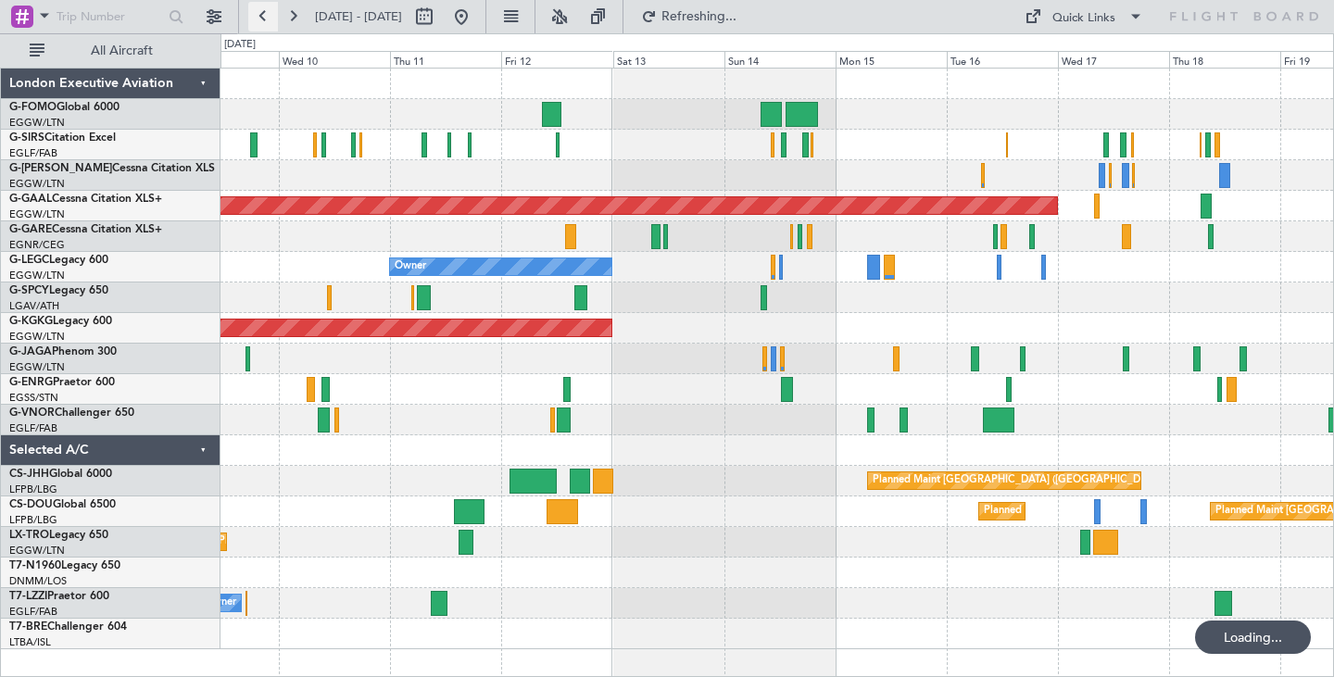
click at [270, 13] on button at bounding box center [263, 17] width 30 height 30
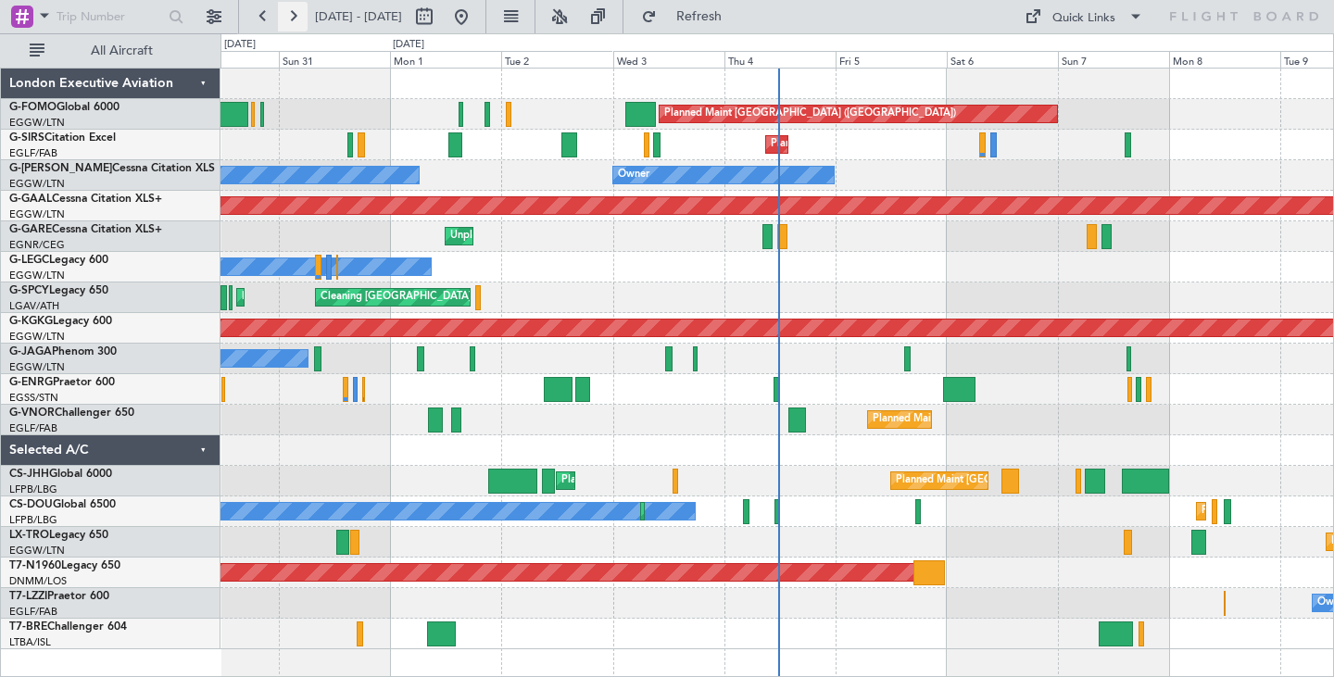
click at [285, 23] on button at bounding box center [293, 17] width 30 height 30
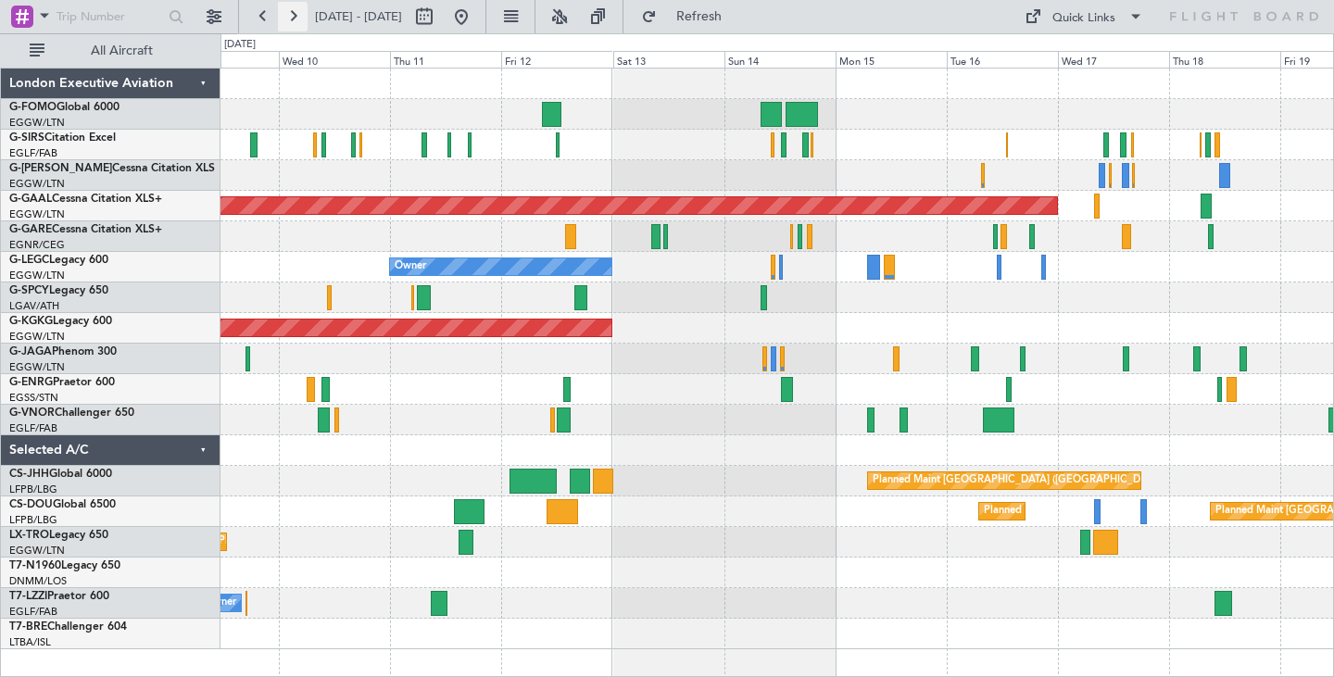
click at [291, 19] on button at bounding box center [293, 17] width 30 height 30
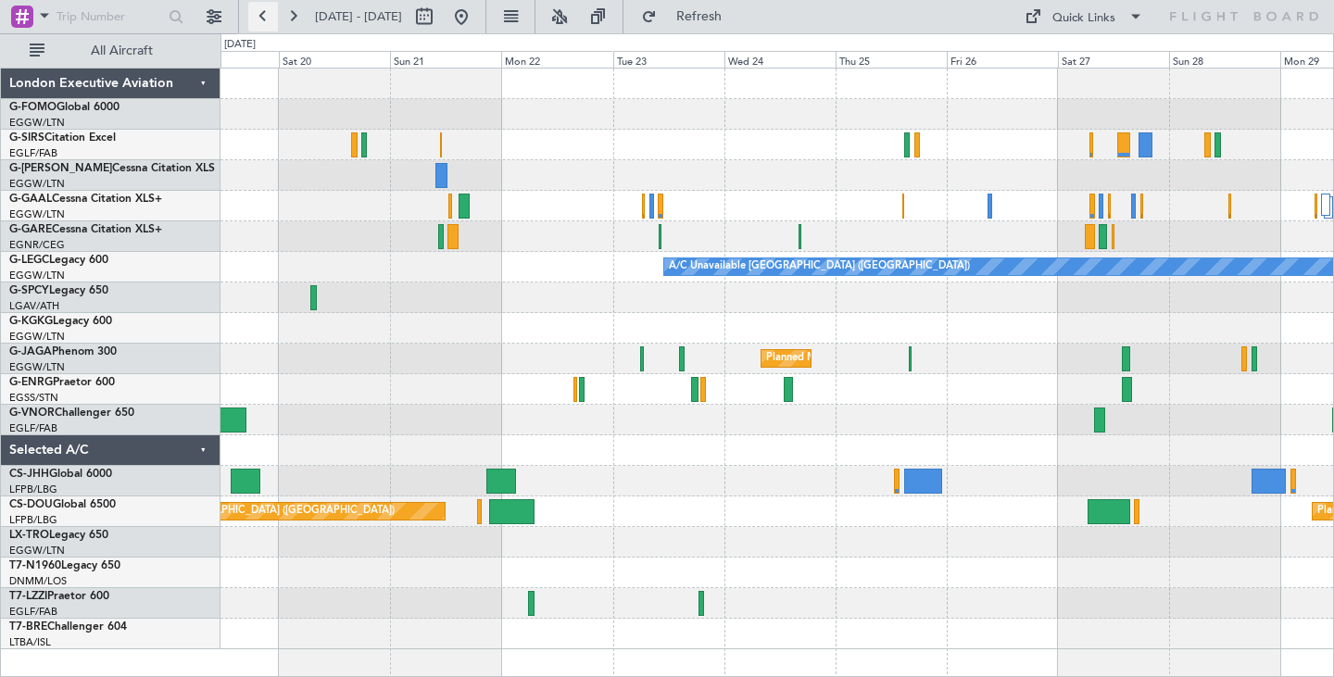
click at [268, 18] on button at bounding box center [263, 17] width 30 height 30
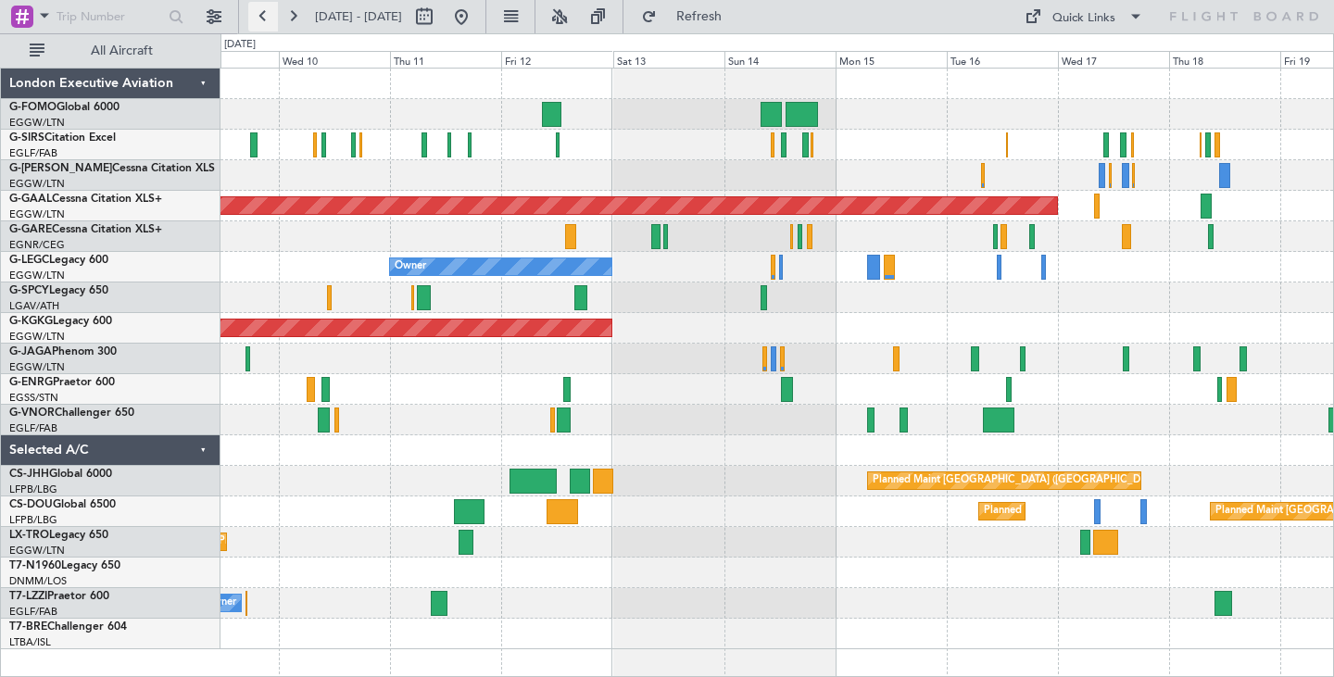
click at [268, 18] on button at bounding box center [263, 17] width 30 height 30
